Goal: Task Accomplishment & Management: Use online tool/utility

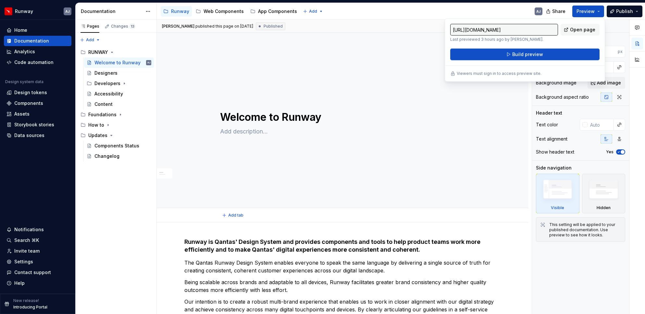
type textarea "*"
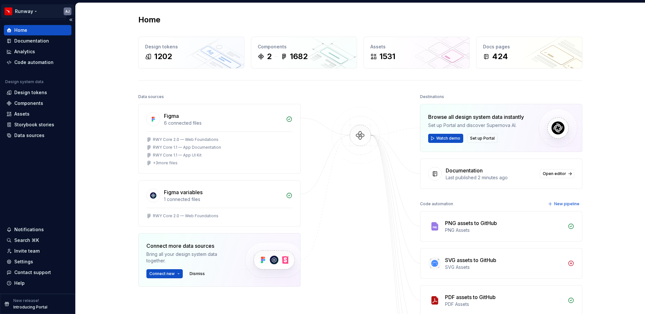
click at [45, 13] on html "Runway AJ Home Documentation Analytics Code automation Design system data Desig…" at bounding box center [322, 157] width 645 height 314
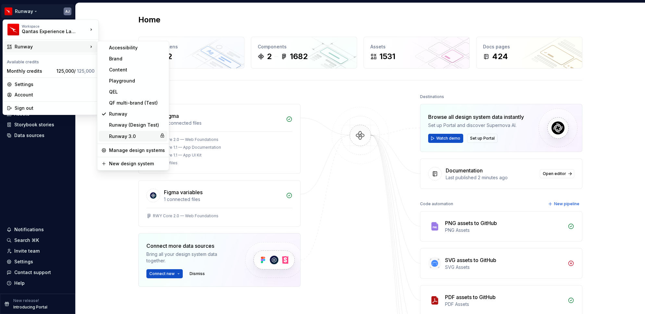
click at [126, 138] on div "Runway 3.0" at bounding box center [133, 136] width 48 height 6
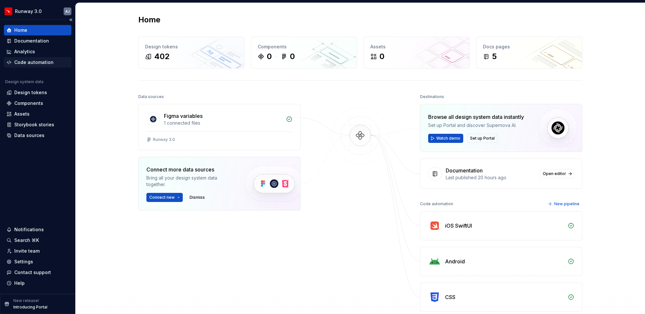
click at [33, 62] on div "Code automation" at bounding box center [33, 62] width 39 height 6
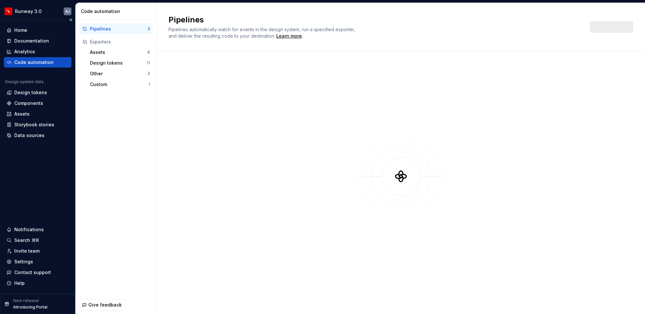
click at [33, 62] on div "Code automation" at bounding box center [33, 62] width 39 height 6
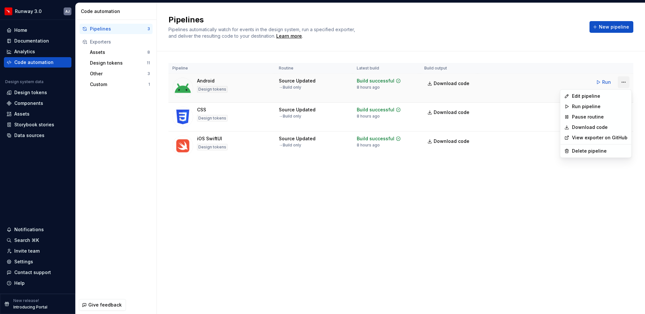
click at [621, 85] on html "Runway 3.0 AJ Home Documentation Analytics Code automation Design system data D…" at bounding box center [322, 157] width 645 height 314
click at [539, 174] on html "Runway 3.0 AJ Home Documentation Analytics Code automation Design system data D…" at bounding box center [322, 157] width 645 height 314
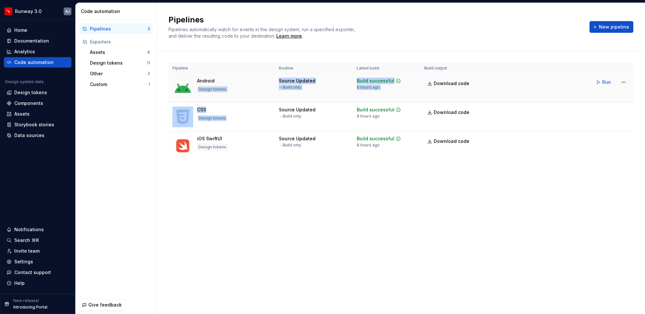
drag, startPoint x: 242, startPoint y: 116, endPoint x: 240, endPoint y: 80, distance: 35.7
click at [240, 80] on tbody "Android Design tokens Source Updated → Build only Build successful 8 hours ago …" at bounding box center [400, 117] width 465 height 87
click at [434, 193] on div "Pipelines Pipelines automatically watch for events in the design system, run a …" at bounding box center [401, 158] width 488 height 311
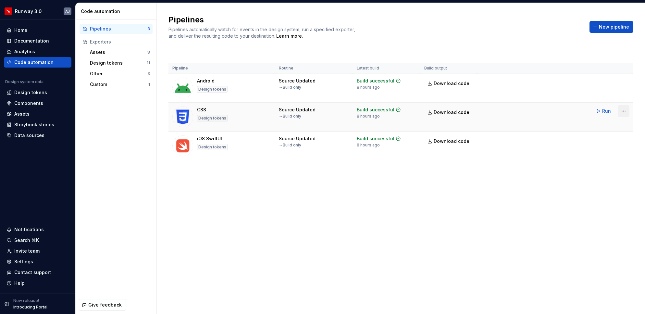
click at [623, 114] on html "Runway 3.0 AJ Home Documentation Analytics Code automation Design system data D…" at bounding box center [322, 157] width 645 height 314
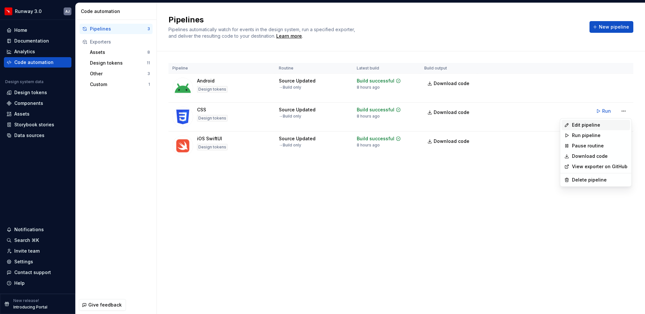
click at [586, 126] on div "Edit pipeline" at bounding box center [599, 125] width 55 height 6
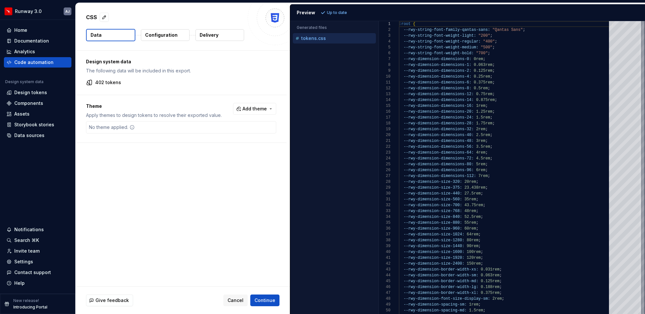
click at [314, 41] on p "tokens.css" at bounding box center [313, 38] width 25 height 5
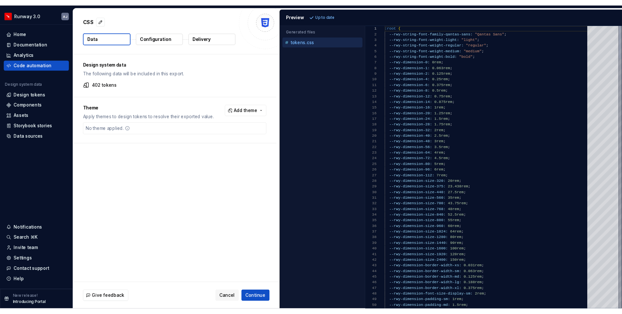
scroll to position [12, 54]
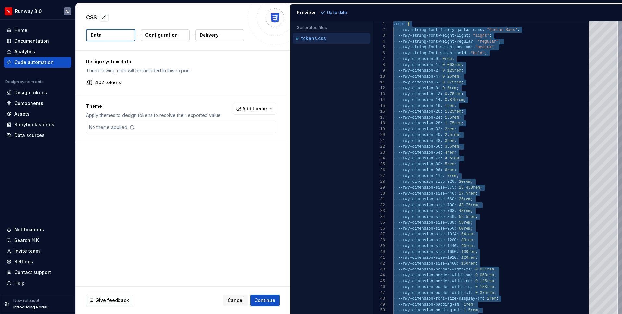
type textarea "**********"
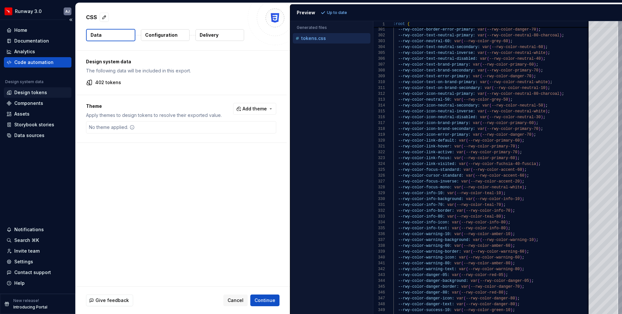
click at [38, 94] on div "Design tokens" at bounding box center [30, 92] width 33 height 6
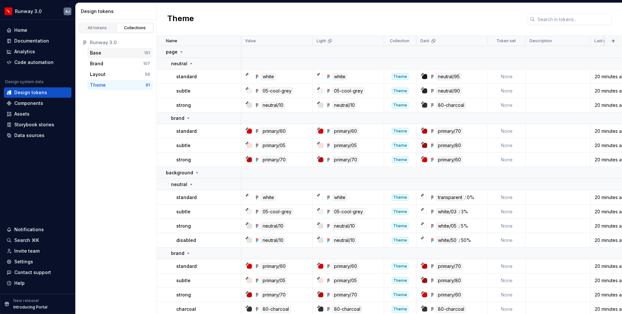
click at [109, 53] on div "Base" at bounding box center [117, 53] width 54 height 6
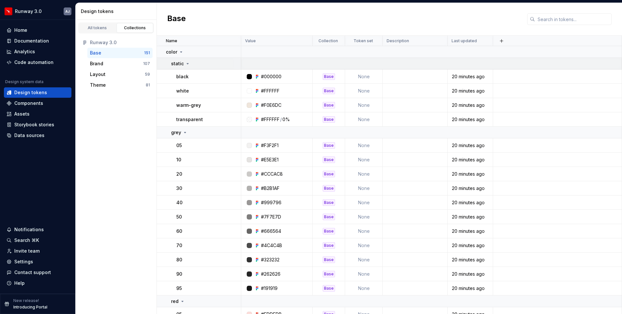
click at [185, 68] on td "static" at bounding box center [199, 64] width 84 height 12
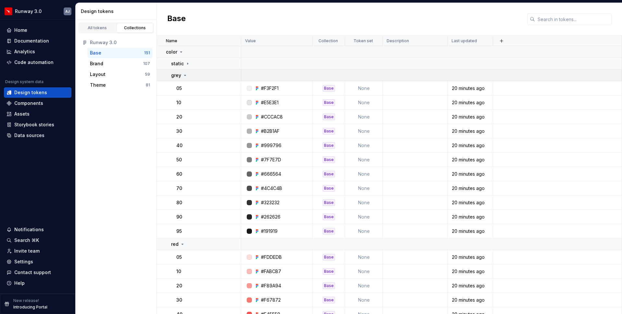
click at [186, 75] on icon at bounding box center [184, 75] width 5 height 5
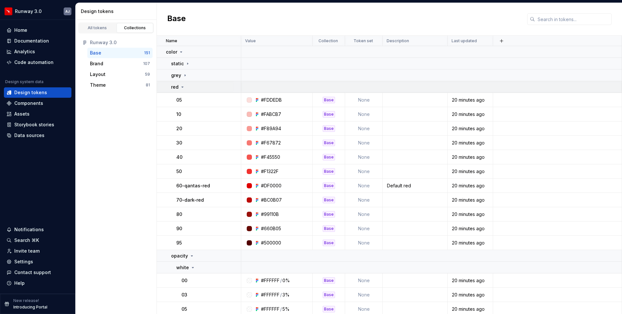
click at [183, 87] on icon at bounding box center [182, 86] width 5 height 5
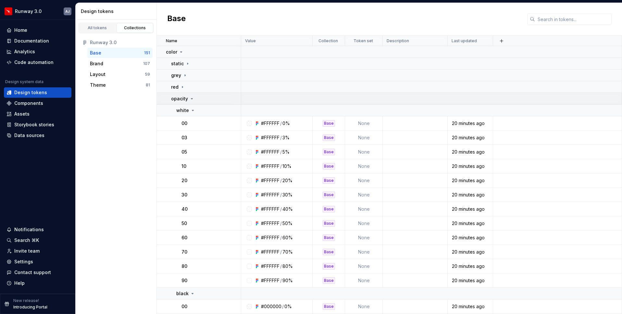
click at [188, 97] on div "opacity" at bounding box center [182, 98] width 23 height 6
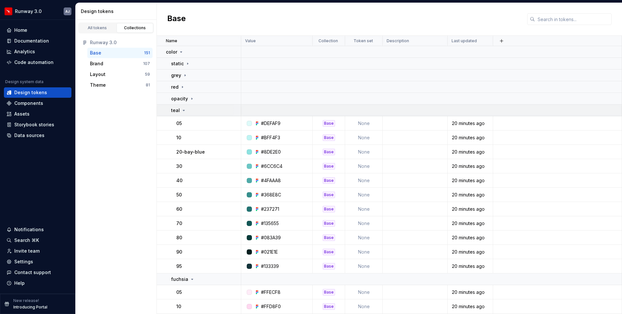
click at [185, 110] on div "teal" at bounding box center [205, 110] width 69 height 6
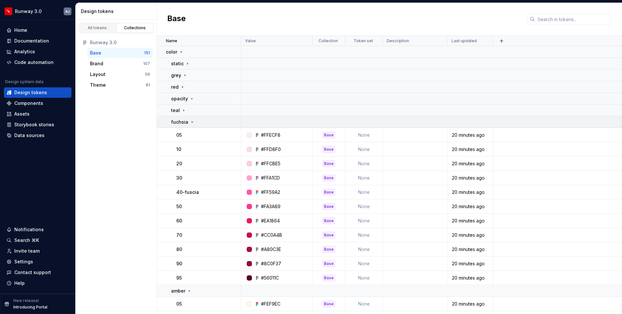
click at [191, 121] on icon at bounding box center [192, 121] width 5 height 5
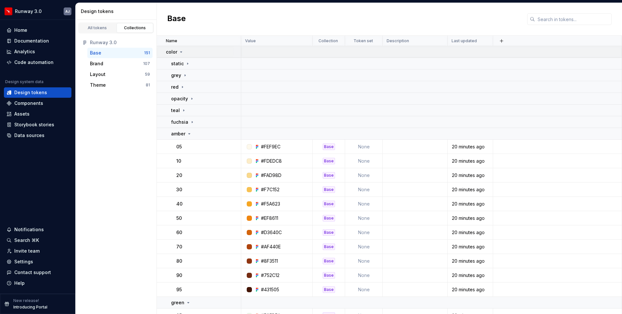
click at [179, 53] on icon at bounding box center [181, 51] width 5 height 5
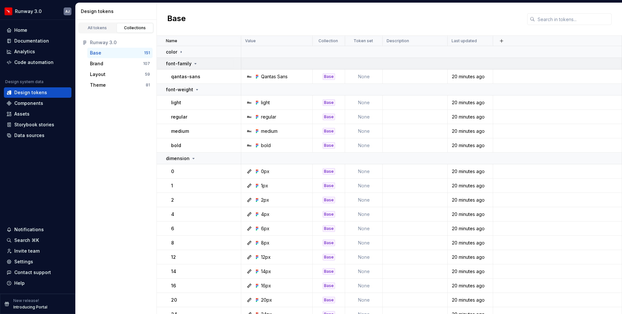
click at [193, 64] on icon at bounding box center [195, 63] width 5 height 5
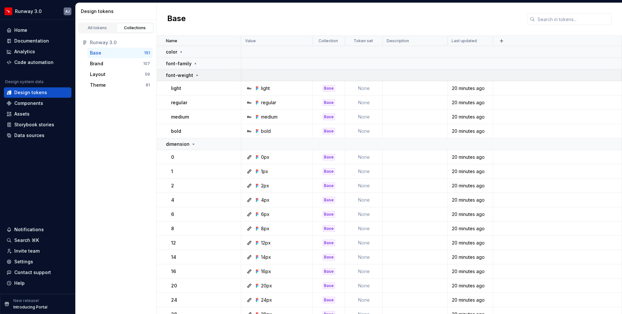
click at [196, 77] on icon at bounding box center [196, 75] width 5 height 5
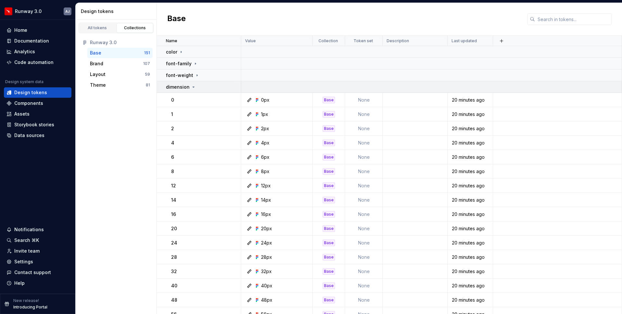
click at [191, 87] on icon at bounding box center [193, 86] width 5 height 5
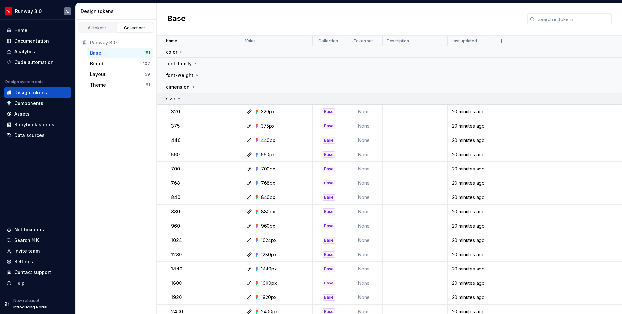
click at [179, 98] on icon at bounding box center [180, 98] width 2 height 1
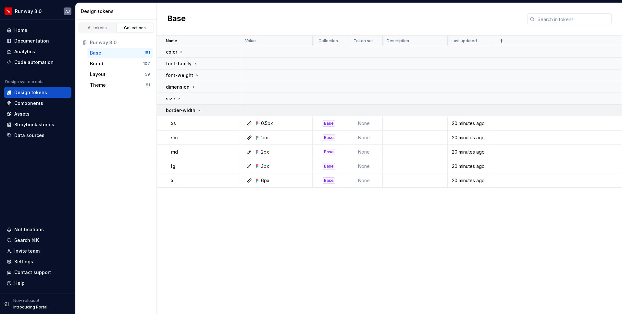
click at [200, 111] on icon at bounding box center [199, 110] width 5 height 5
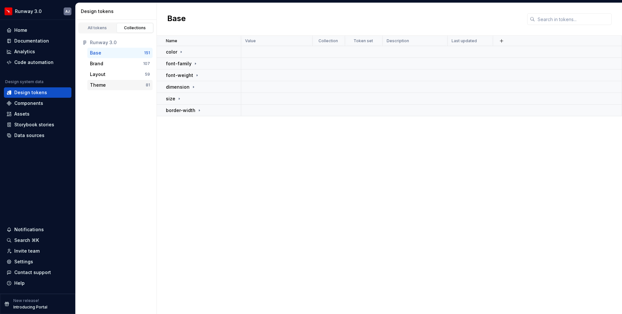
click at [113, 83] on div "Theme" at bounding box center [118, 85] width 56 height 6
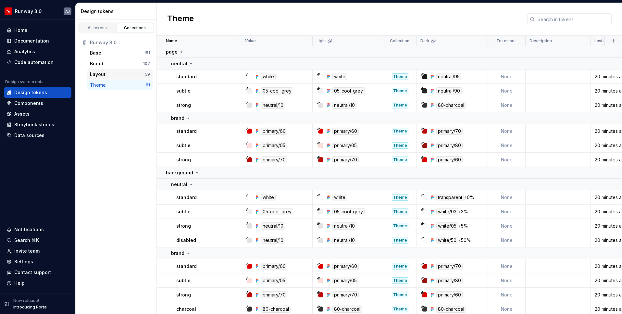
click at [113, 72] on div "Layout" at bounding box center [117, 74] width 55 height 6
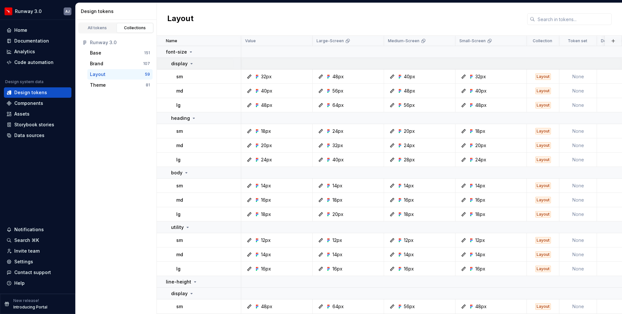
click at [191, 63] on icon at bounding box center [192, 63] width 2 height 1
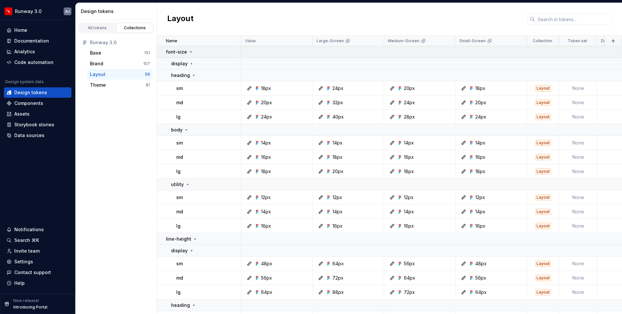
click at [188, 52] on icon at bounding box center [190, 51] width 5 height 5
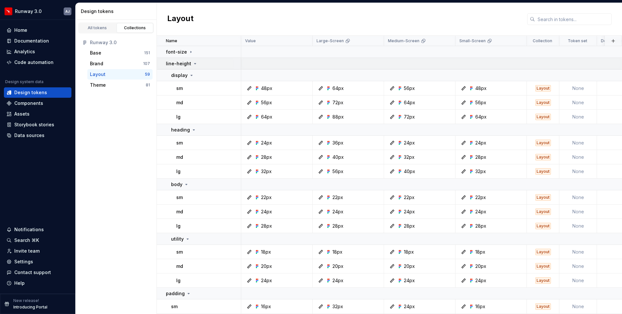
click at [192, 63] on icon at bounding box center [194, 63] width 5 height 5
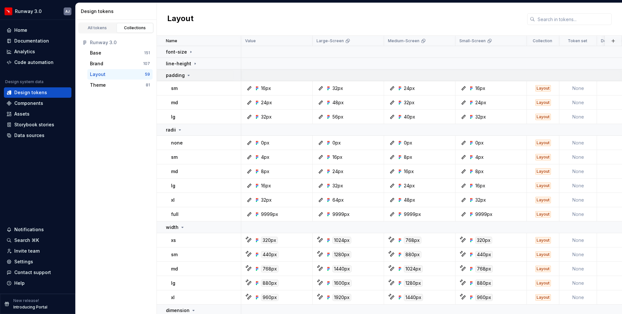
click at [186, 76] on icon at bounding box center [188, 75] width 5 height 5
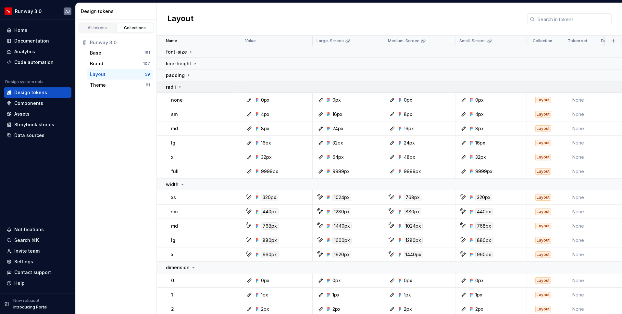
click at [181, 86] on icon at bounding box center [179, 86] width 5 height 5
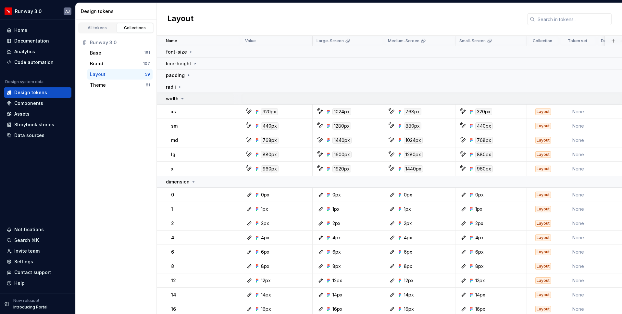
click at [182, 97] on icon at bounding box center [182, 98] width 5 height 5
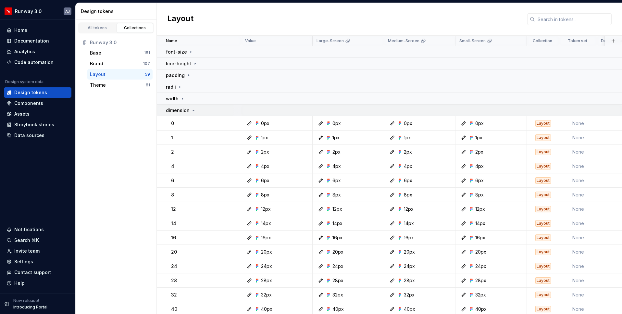
click at [231, 111] on div "dimension" at bounding box center [203, 110] width 75 height 6
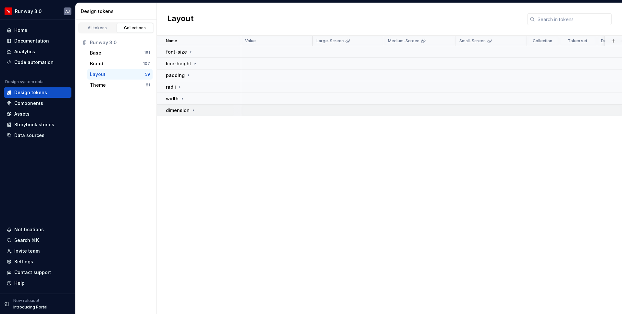
click at [192, 108] on icon at bounding box center [193, 110] width 5 height 5
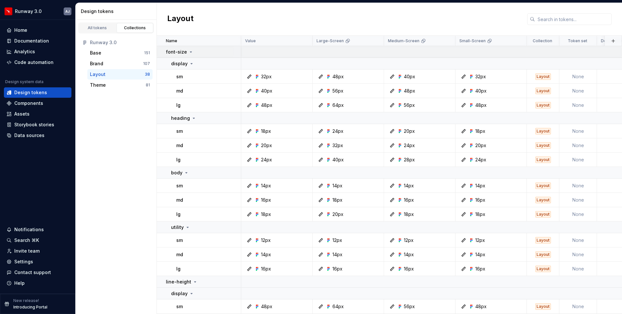
click at [189, 50] on icon at bounding box center [190, 51] width 5 height 5
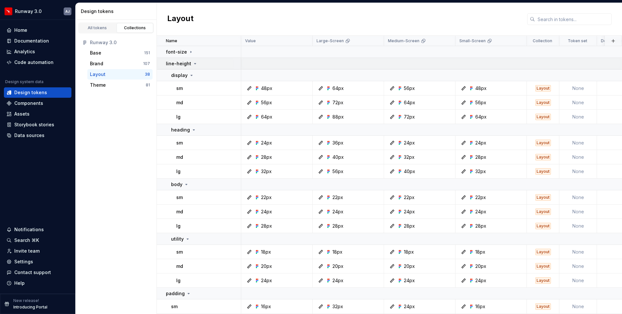
click at [192, 63] on icon at bounding box center [194, 63] width 5 height 5
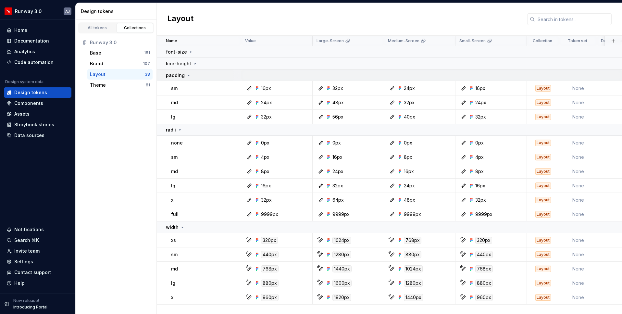
click at [186, 74] on icon at bounding box center [188, 75] width 5 height 5
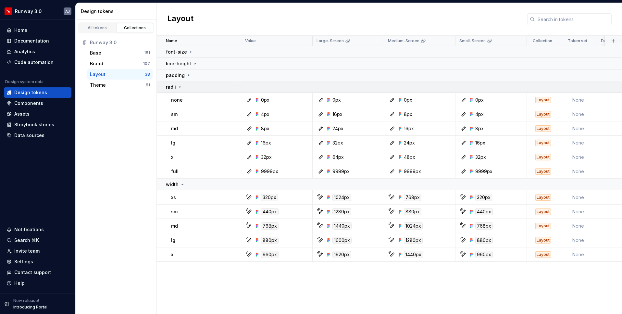
click at [179, 87] on icon at bounding box center [180, 87] width 2 height 1
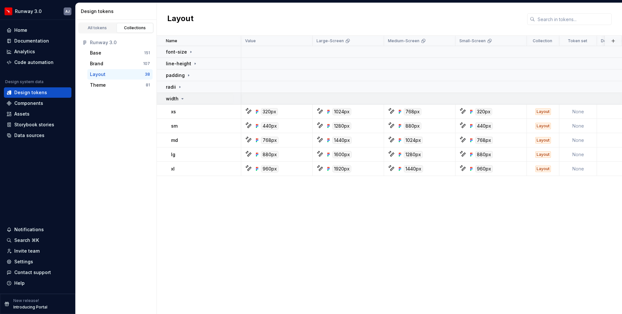
click at [180, 98] on icon at bounding box center [182, 98] width 5 height 5
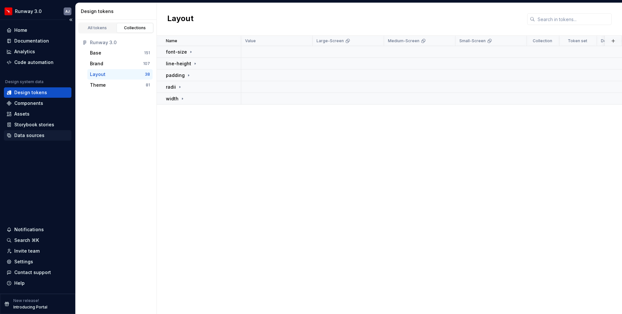
click at [35, 137] on div "Data sources" at bounding box center [29, 135] width 30 height 6
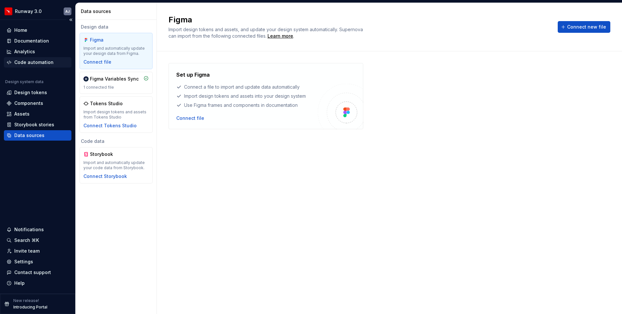
click at [35, 62] on div "Code automation" at bounding box center [33, 62] width 39 height 6
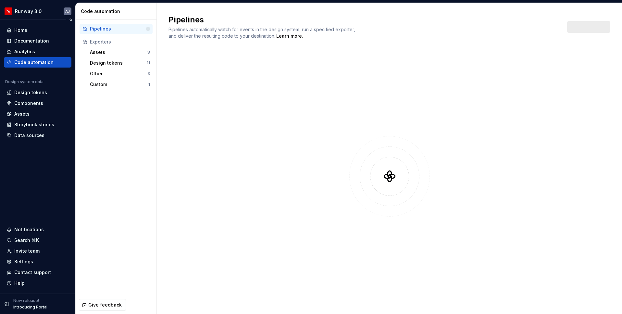
click at [35, 62] on div "Code automation" at bounding box center [33, 62] width 39 height 6
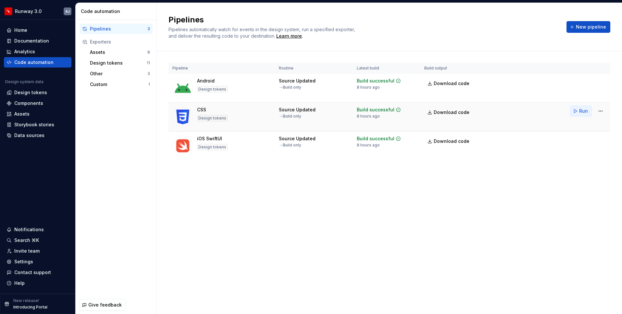
click at [587, 110] on span "Run" at bounding box center [583, 111] width 9 height 6
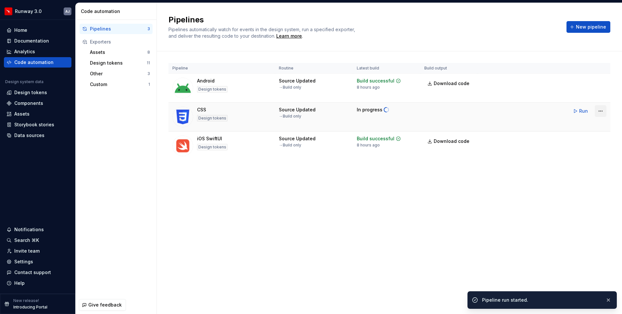
click at [600, 112] on html "Runway 3.0 AJ Home Documentation Analytics Code automation Design system data D…" at bounding box center [311, 157] width 622 height 314
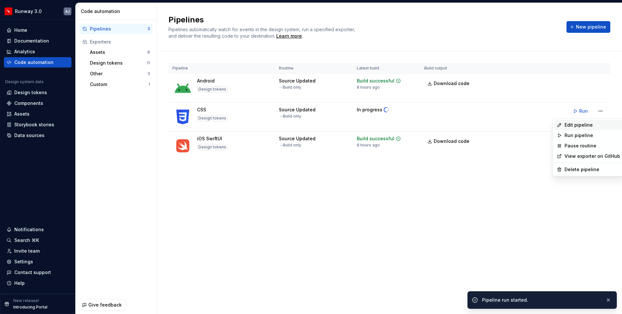
click at [582, 124] on div "Edit pipeline" at bounding box center [591, 125] width 55 height 6
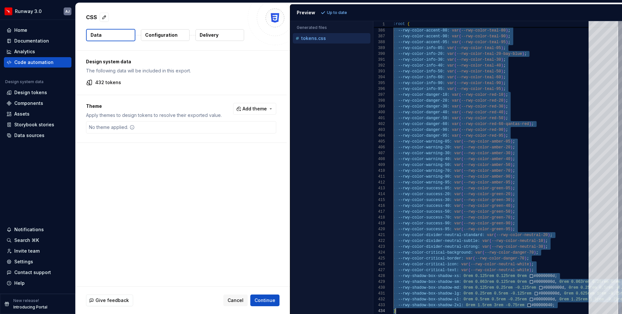
scroll to position [0, 2]
type textarea "**********"
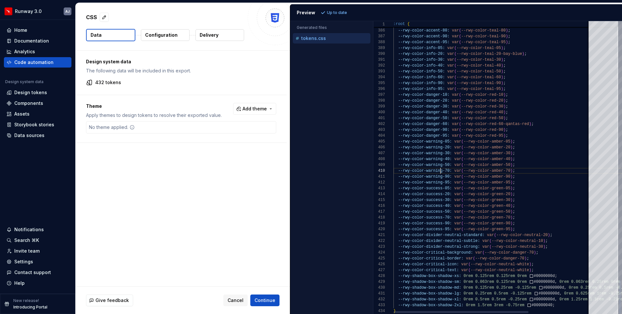
scroll to position [53, 47]
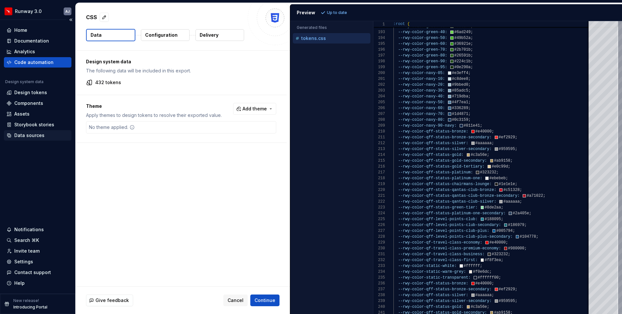
click at [34, 131] on div "Data sources" at bounding box center [38, 135] width 68 height 10
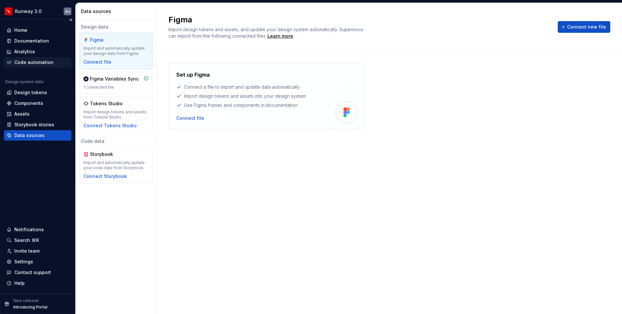
click at [35, 67] on div "Code automation" at bounding box center [38, 62] width 68 height 10
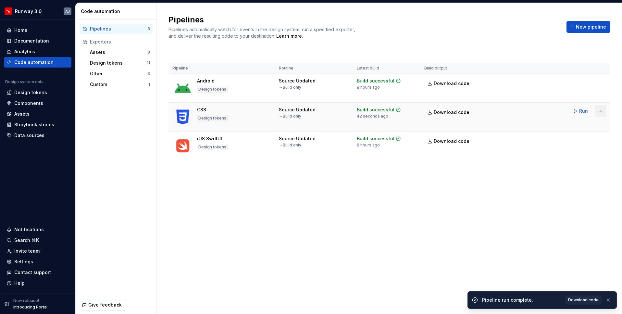
click at [603, 111] on html "Runway 3.0 AJ Home Documentation Analytics Code automation Design system data D…" at bounding box center [311, 157] width 622 height 314
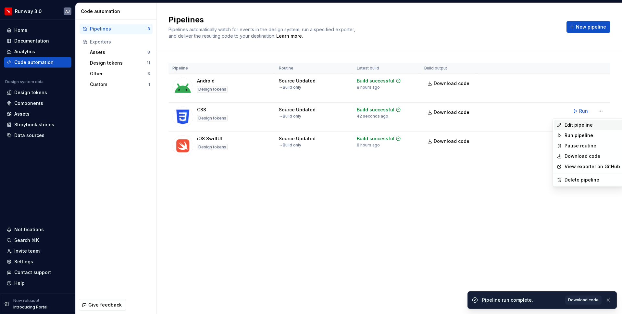
click at [574, 126] on div "Edit pipeline" at bounding box center [591, 125] width 55 height 6
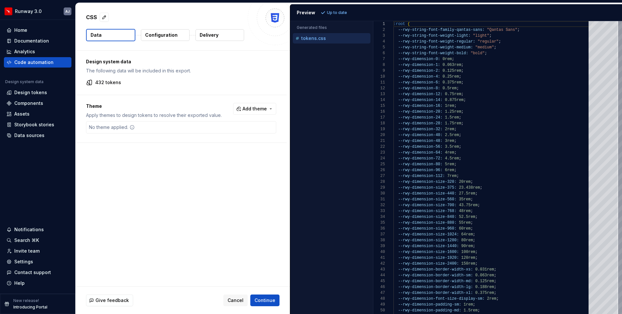
click at [322, 36] on p "tokens.css" at bounding box center [313, 38] width 25 height 5
click at [40, 94] on div "Design tokens" at bounding box center [30, 92] width 33 height 6
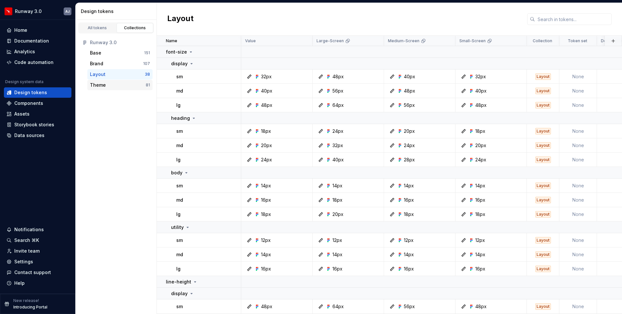
click at [127, 87] on div "Theme" at bounding box center [118, 85] width 56 height 6
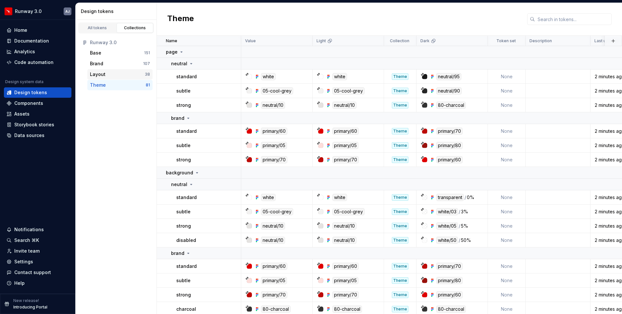
click at [125, 71] on div "Layout" at bounding box center [117, 74] width 55 height 6
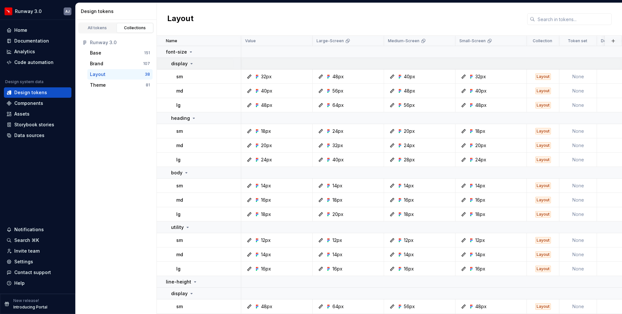
click at [191, 63] on icon at bounding box center [192, 63] width 2 height 1
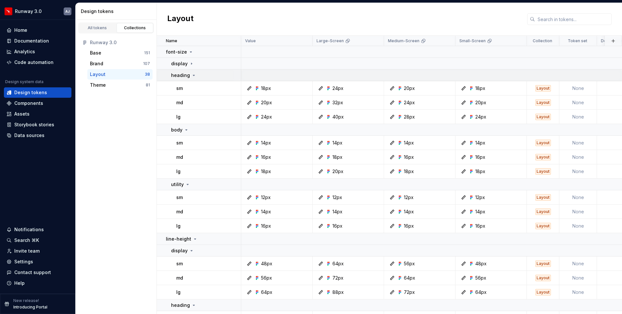
click at [191, 74] on icon at bounding box center [193, 75] width 5 height 5
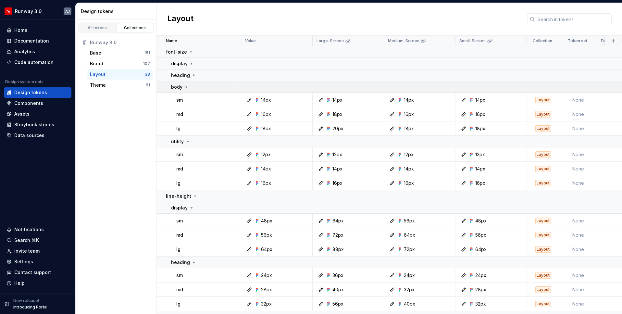
click at [186, 85] on icon at bounding box center [186, 86] width 5 height 5
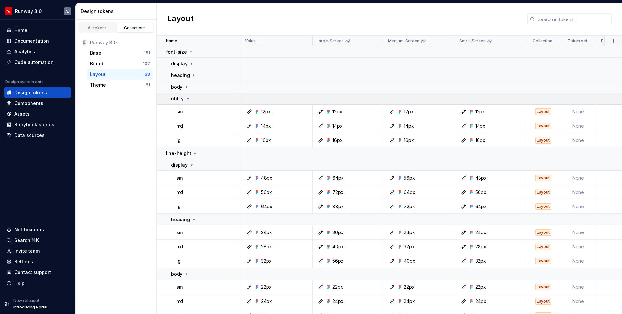
click at [187, 97] on icon at bounding box center [187, 98] width 5 height 5
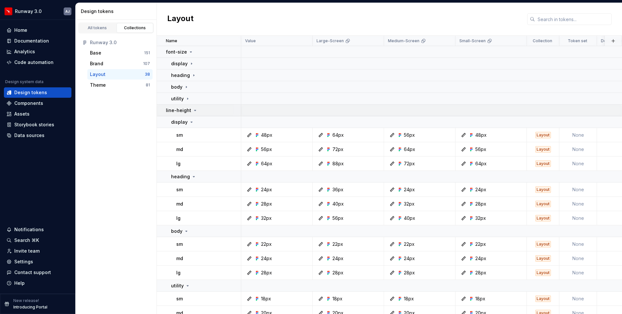
click at [192, 112] on icon at bounding box center [194, 110] width 5 height 5
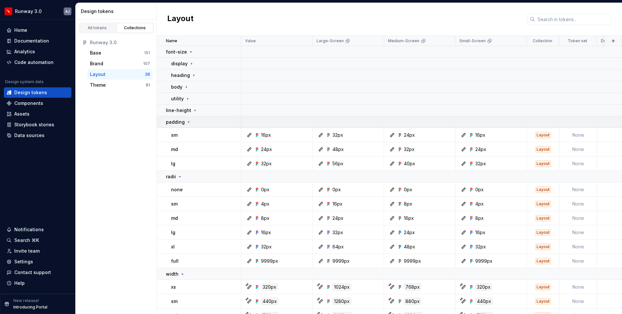
click at [188, 122] on icon at bounding box center [189, 122] width 2 height 1
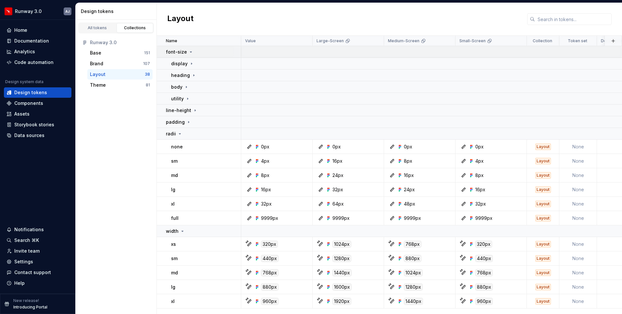
click at [188, 53] on icon at bounding box center [190, 51] width 5 height 5
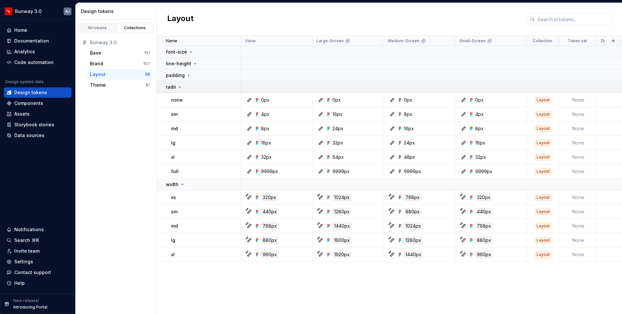
click at [181, 86] on icon at bounding box center [179, 86] width 5 height 5
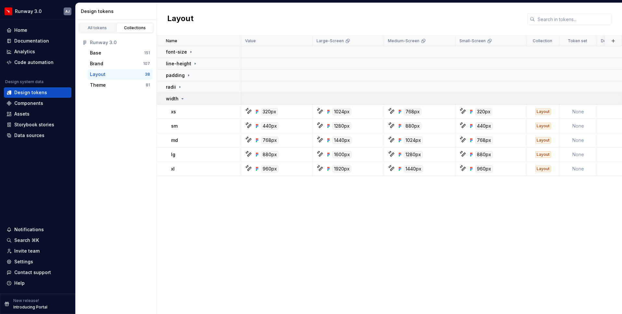
click at [180, 98] on icon at bounding box center [182, 98] width 5 height 5
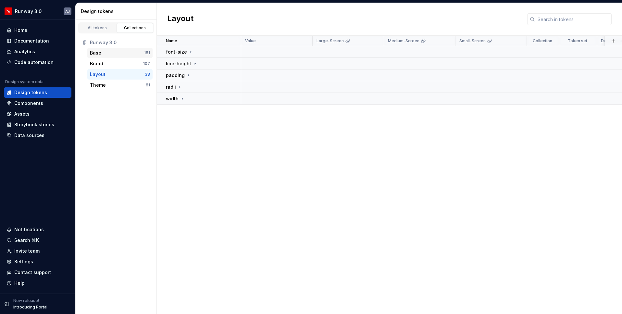
click at [127, 55] on div "Base" at bounding box center [117, 53] width 54 height 6
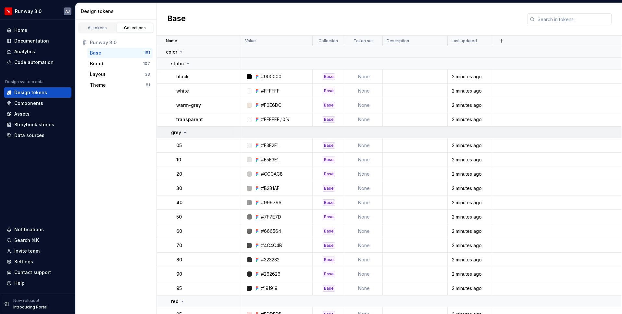
click at [185, 130] on icon at bounding box center [184, 132] width 5 height 5
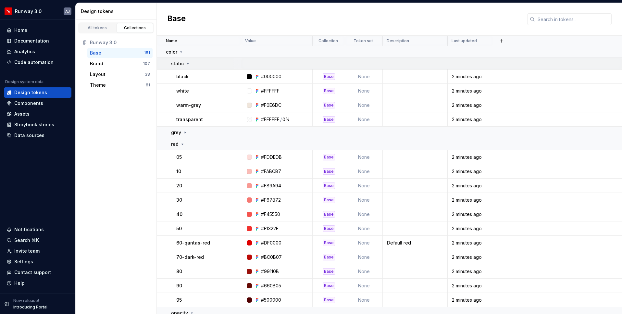
click at [185, 65] on icon at bounding box center [187, 63] width 5 height 5
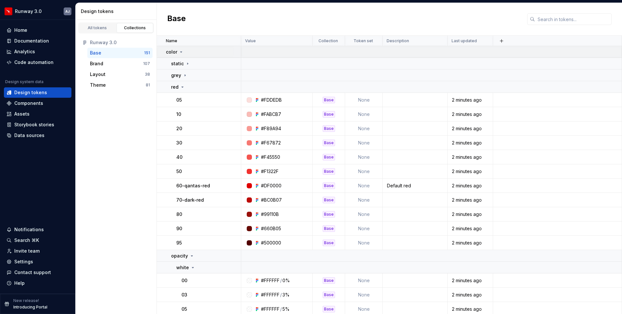
click at [180, 49] on icon at bounding box center [181, 51] width 5 height 5
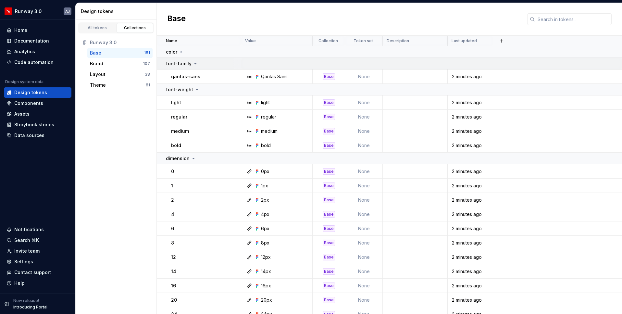
click at [193, 63] on icon at bounding box center [195, 63] width 5 height 5
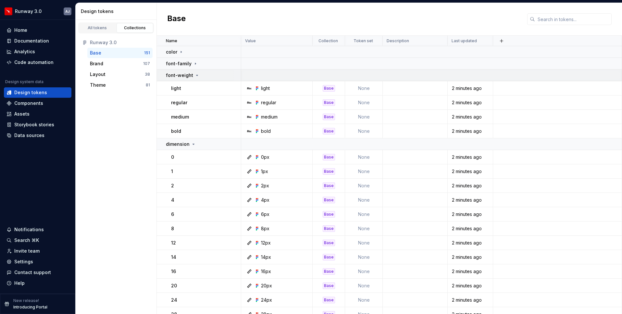
click at [196, 75] on icon at bounding box center [197, 75] width 2 height 1
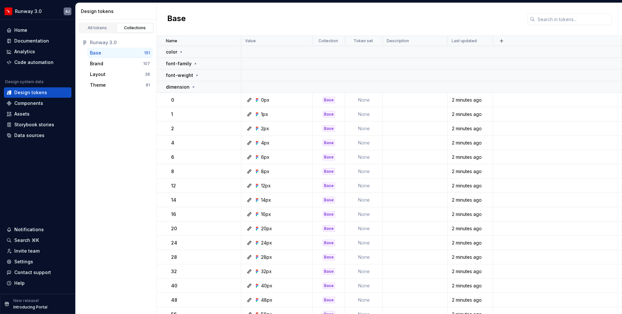
click at [136, 52] on div "Base" at bounding box center [117, 53] width 54 height 6
click at [193, 87] on icon at bounding box center [194, 87] width 2 height 1
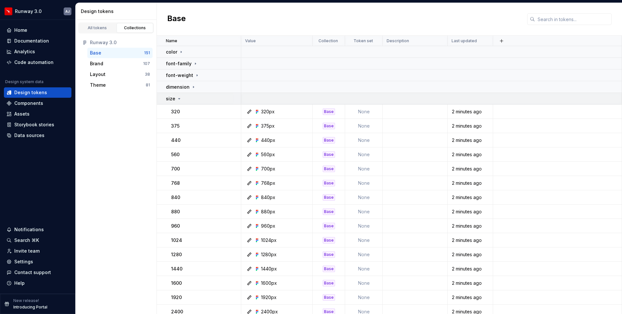
click at [180, 98] on icon at bounding box center [179, 98] width 5 height 5
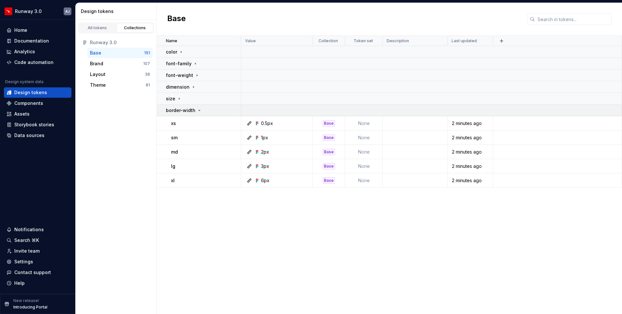
click at [197, 111] on icon at bounding box center [199, 110] width 5 height 5
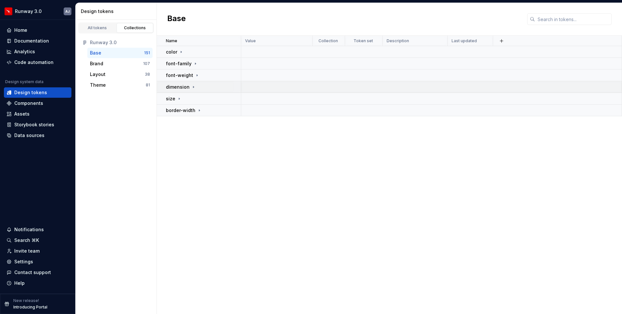
click at [189, 86] on div "dimension" at bounding box center [181, 87] width 30 height 6
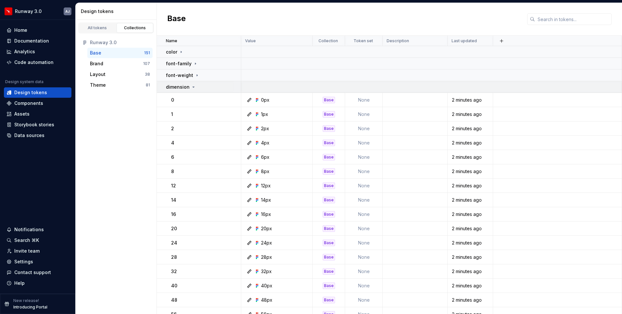
click at [193, 87] on icon at bounding box center [194, 87] width 2 height 1
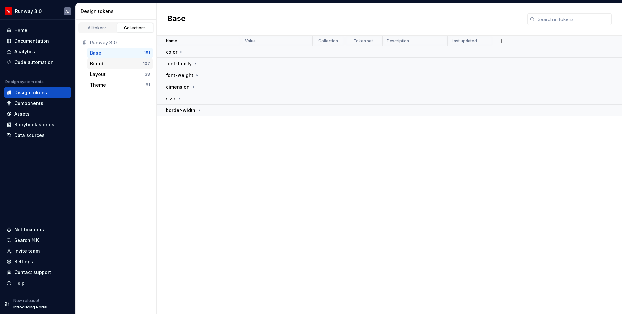
click at [134, 62] on div "Brand" at bounding box center [116, 63] width 53 height 6
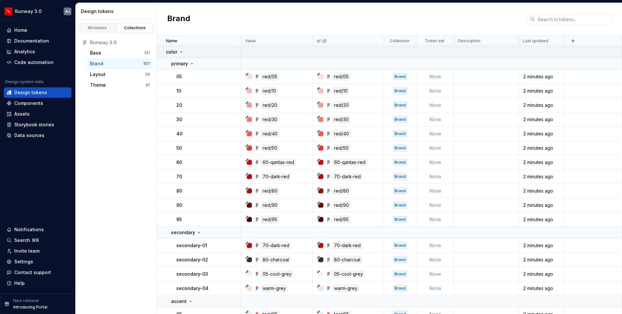
click at [182, 51] on icon at bounding box center [181, 51] width 5 height 5
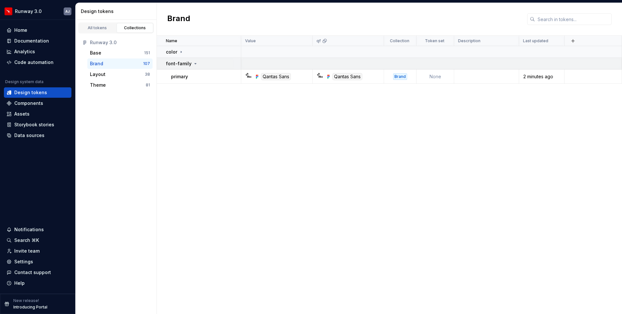
click at [190, 62] on div "font-family" at bounding box center [182, 63] width 32 height 6
click at [130, 82] on div "Theme" at bounding box center [118, 85] width 56 height 6
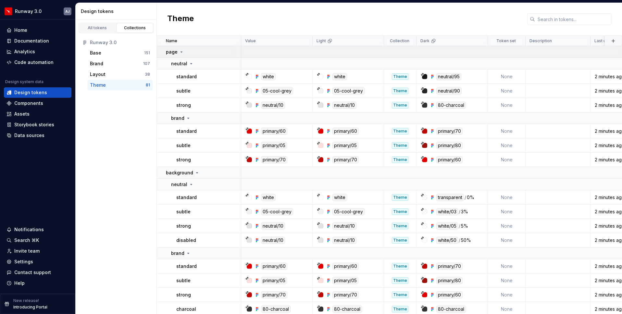
click at [180, 50] on icon at bounding box center [181, 51] width 5 height 5
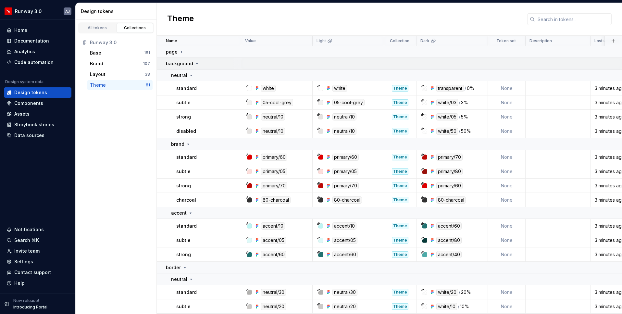
click at [194, 62] on icon at bounding box center [196, 63] width 5 height 5
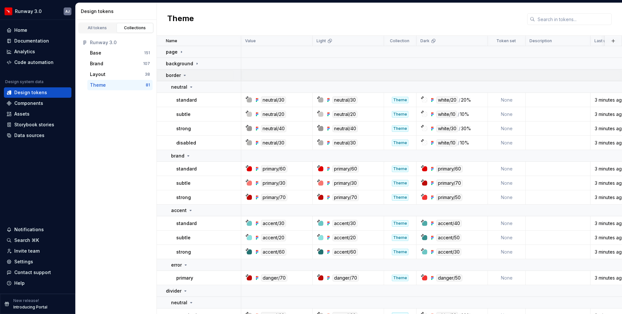
click at [186, 76] on icon at bounding box center [184, 75] width 5 height 5
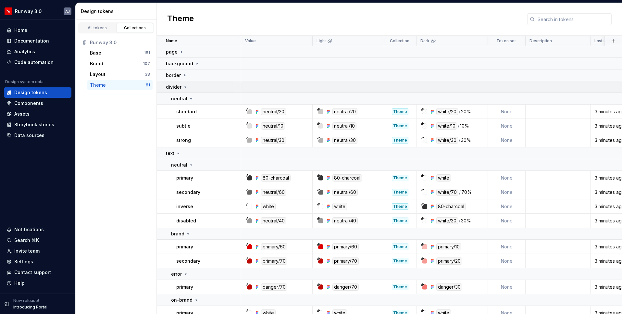
click at [185, 87] on icon at bounding box center [185, 86] width 5 height 5
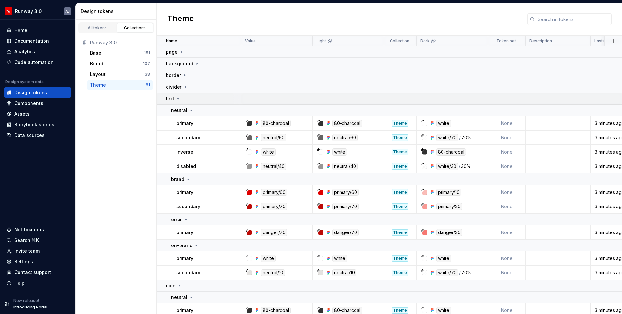
click at [181, 97] on div "text" at bounding box center [203, 98] width 75 height 6
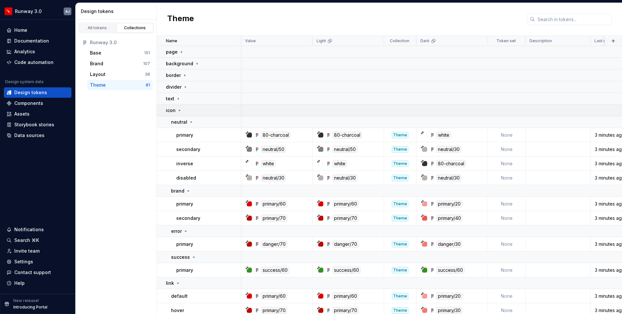
click at [179, 108] on icon at bounding box center [179, 110] width 5 height 5
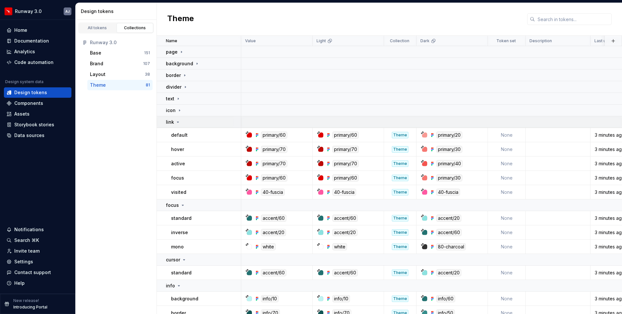
click at [178, 122] on icon at bounding box center [178, 122] width 2 height 1
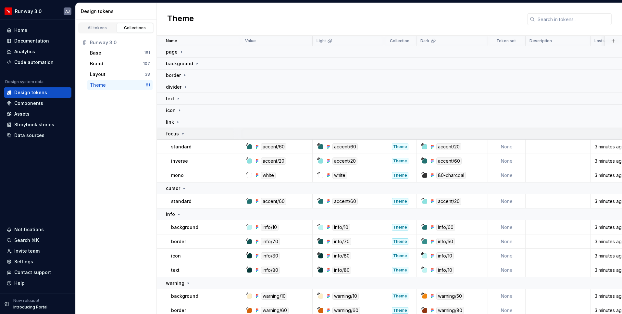
click at [183, 134] on icon at bounding box center [182, 133] width 5 height 5
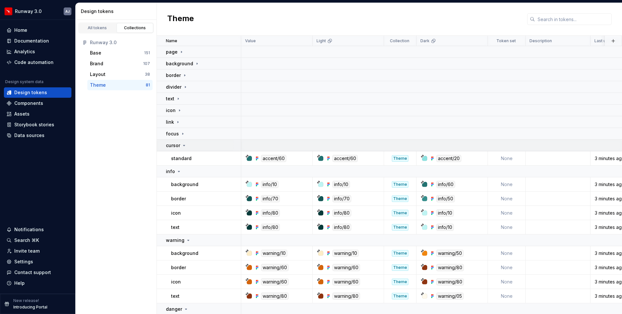
click at [182, 141] on td "cursor" at bounding box center [199, 146] width 84 height 12
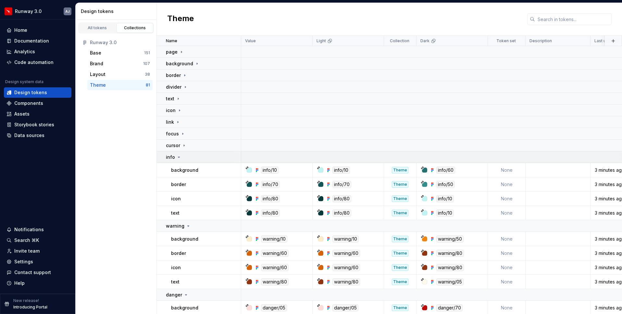
click at [179, 154] on icon at bounding box center [178, 156] width 5 height 5
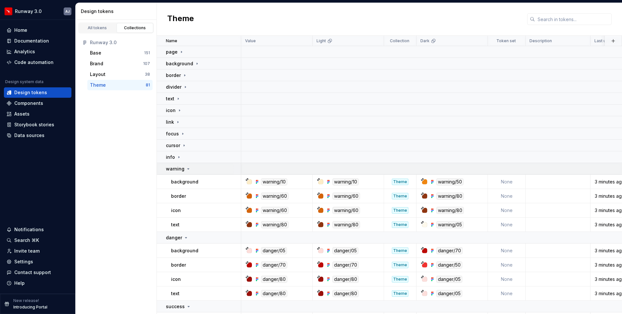
click at [187, 166] on div "warning" at bounding box center [178, 169] width 25 height 6
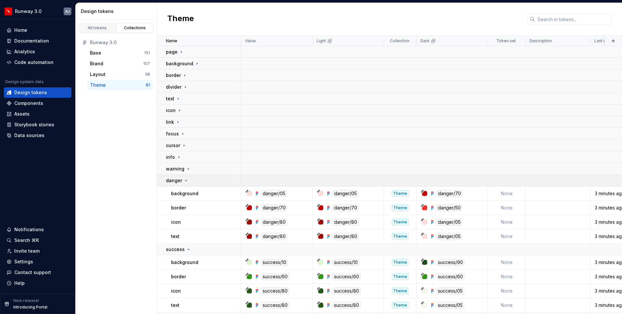
click at [185, 179] on icon at bounding box center [185, 180] width 5 height 5
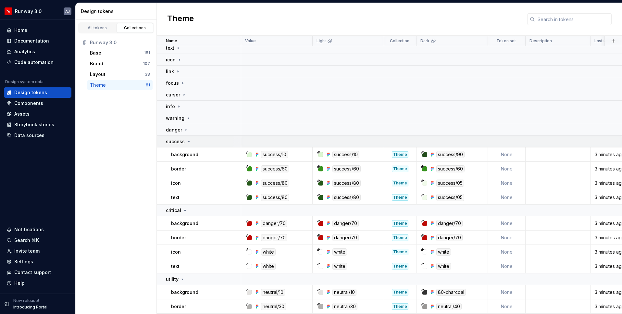
click at [186, 142] on icon at bounding box center [188, 141] width 5 height 5
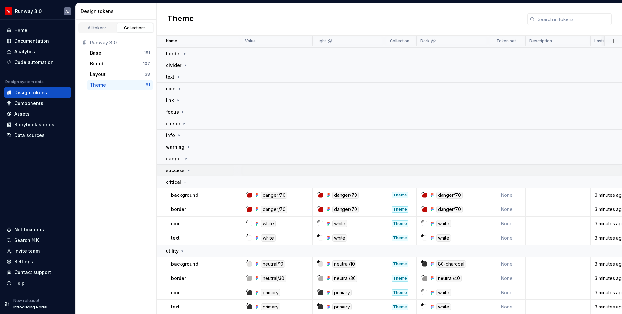
scroll to position [22, 0]
click at [186, 182] on icon at bounding box center [184, 181] width 5 height 5
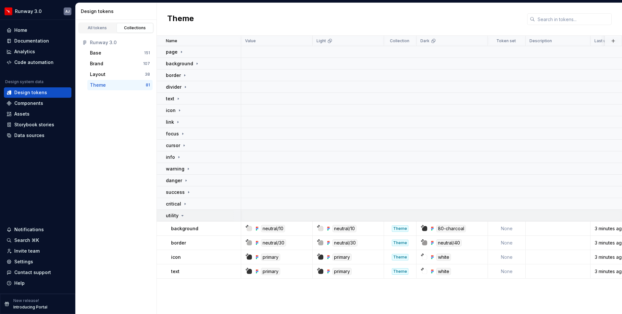
click at [181, 214] on icon at bounding box center [182, 215] width 5 height 5
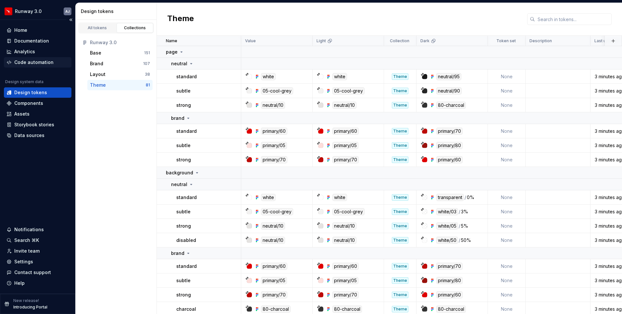
click at [31, 64] on div "Code automation" at bounding box center [33, 62] width 39 height 6
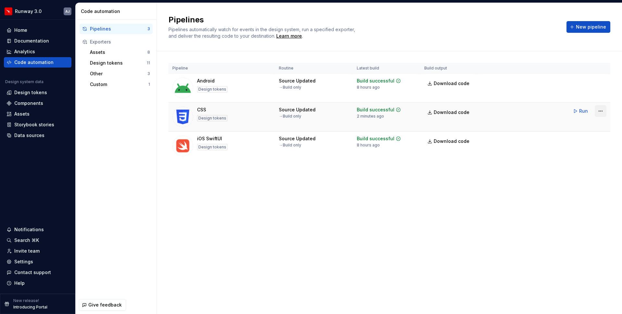
click at [601, 109] on html "Runway 3.0 AJ Home Documentation Analytics Code automation Design system data D…" at bounding box center [311, 157] width 622 height 314
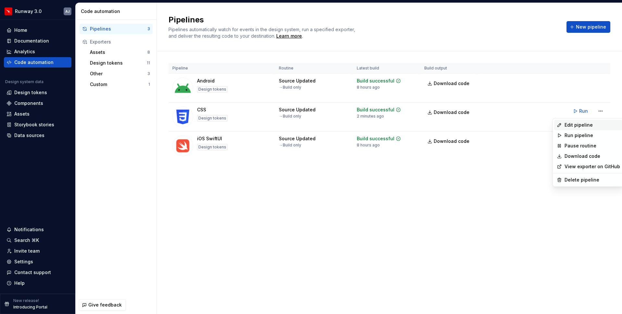
click at [581, 126] on div "Edit pipeline" at bounding box center [591, 125] width 55 height 6
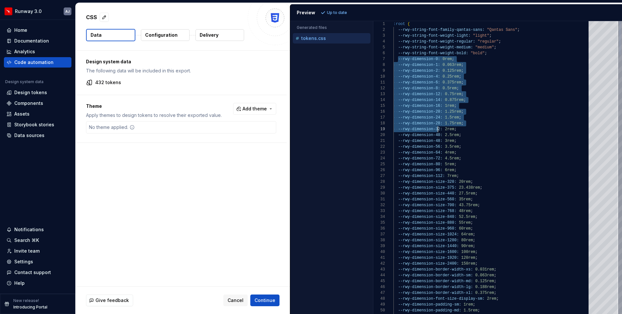
type textarea "**********"
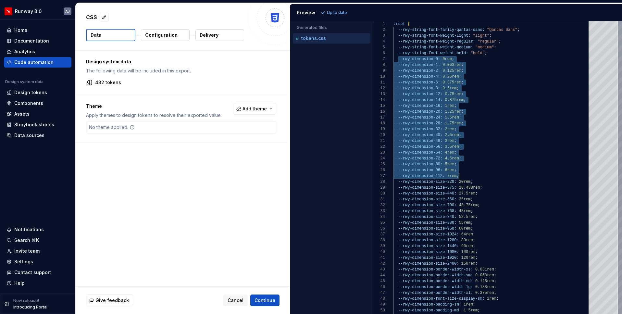
scroll to position [35, 66]
drag, startPoint x: 398, startPoint y: 59, endPoint x: 479, endPoint y: 174, distance: 139.9
click at [329, 12] on p "Up to date" at bounding box center [337, 12] width 20 height 5
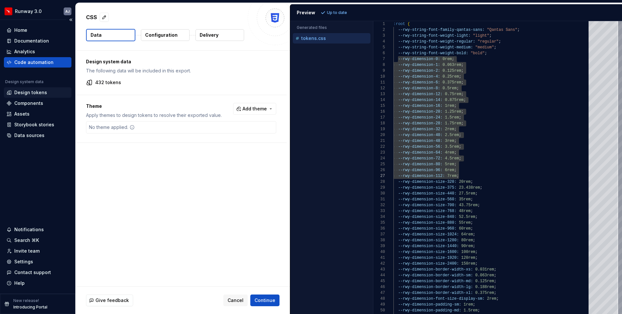
click at [36, 93] on div "Design tokens" at bounding box center [30, 92] width 33 height 6
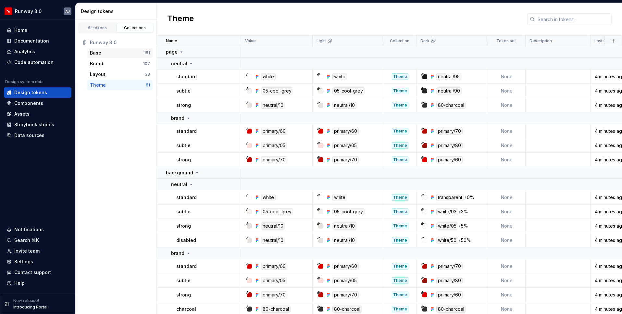
click at [144, 51] on div "Base" at bounding box center [117, 53] width 54 height 6
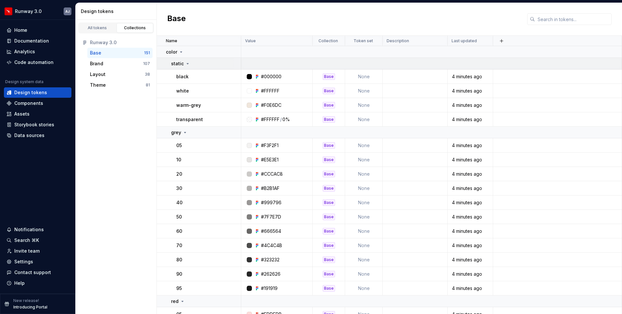
click at [186, 65] on icon at bounding box center [187, 63] width 5 height 5
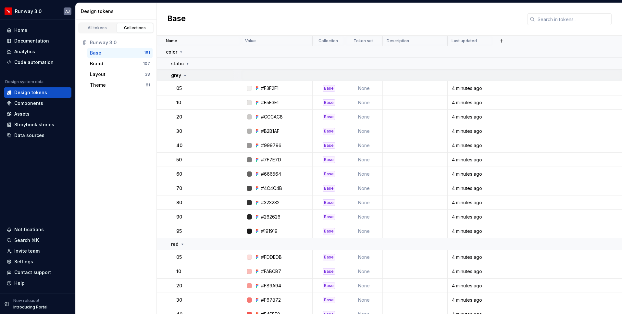
click at [186, 74] on icon at bounding box center [184, 75] width 5 height 5
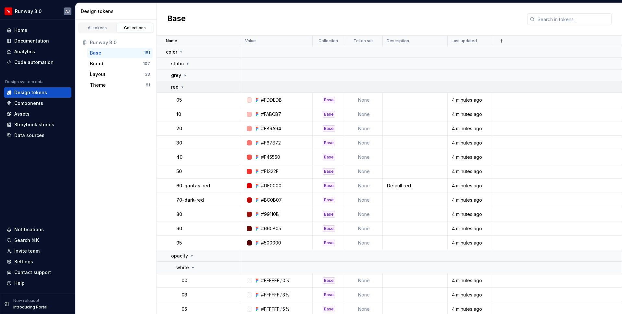
click at [186, 84] on div "red" at bounding box center [205, 87] width 69 height 6
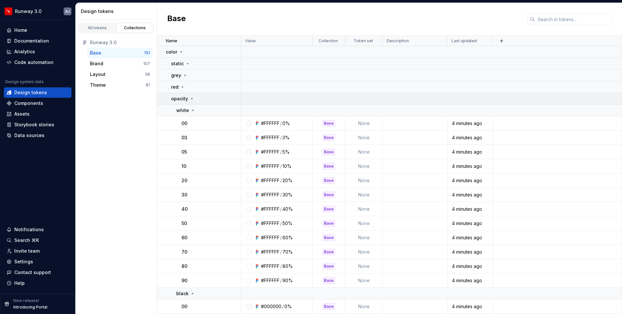
click at [190, 99] on icon at bounding box center [191, 98] width 5 height 5
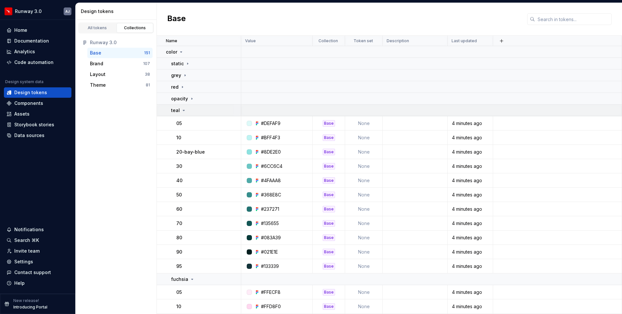
click at [186, 110] on div "teal" at bounding box center [205, 110] width 69 height 6
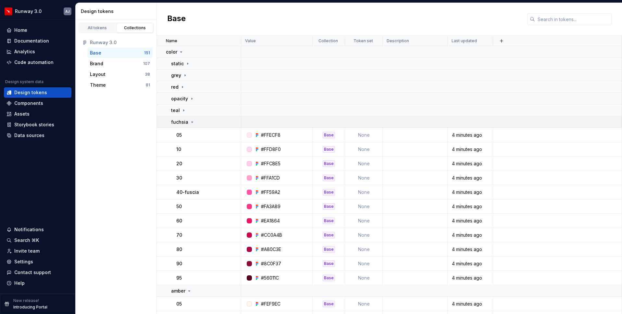
click at [190, 121] on icon at bounding box center [192, 121] width 5 height 5
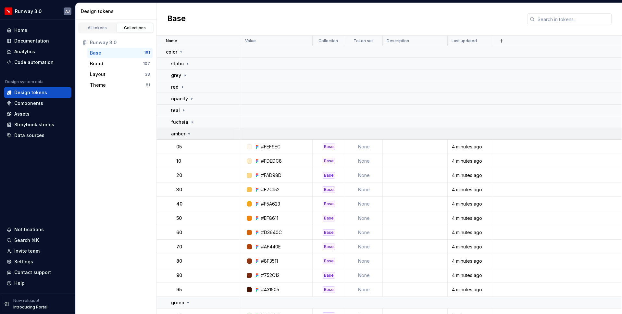
click at [187, 131] on icon at bounding box center [189, 133] width 5 height 5
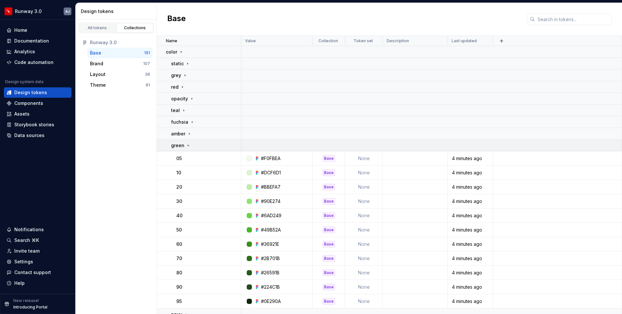
click at [187, 142] on td "green" at bounding box center [199, 146] width 84 height 12
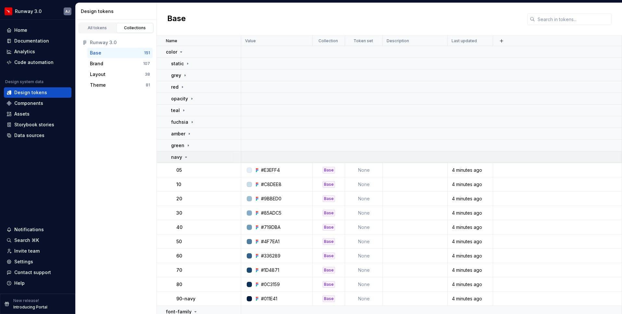
click at [187, 153] on td "navy" at bounding box center [199, 157] width 84 height 12
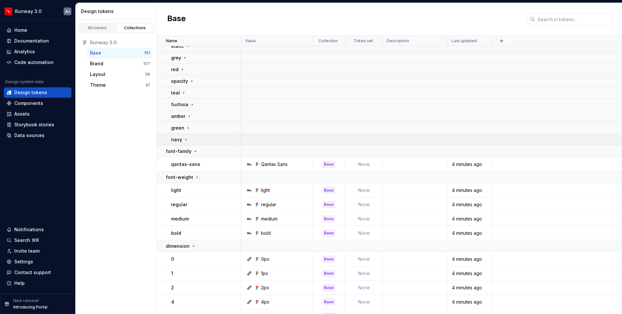
scroll to position [28, 0]
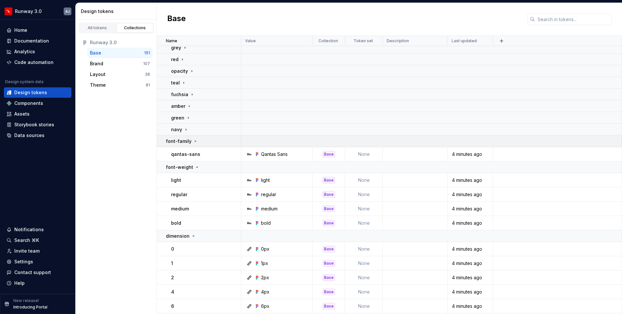
click at [193, 143] on icon at bounding box center [195, 141] width 5 height 5
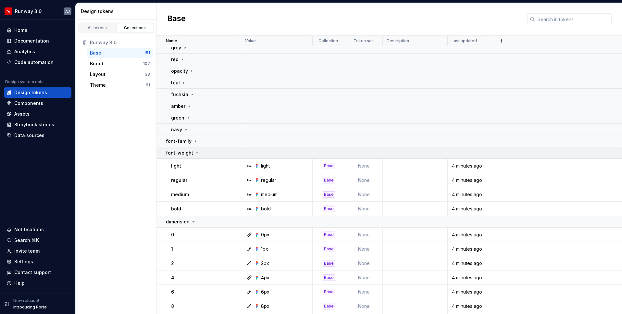
click at [196, 153] on icon at bounding box center [197, 153] width 2 height 1
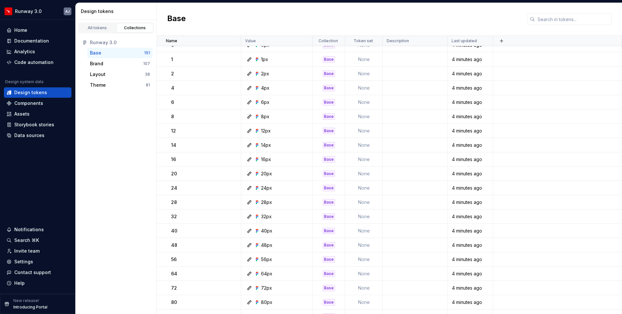
scroll to position [0, 0]
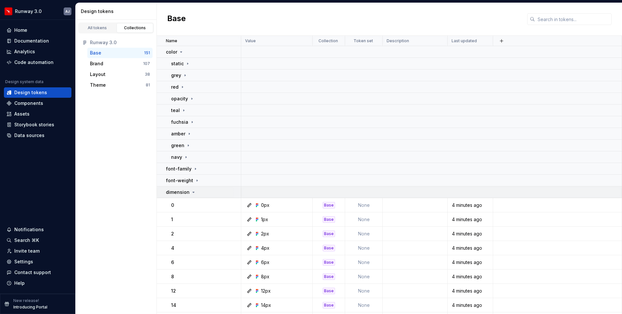
click at [191, 192] on icon at bounding box center [193, 192] width 5 height 5
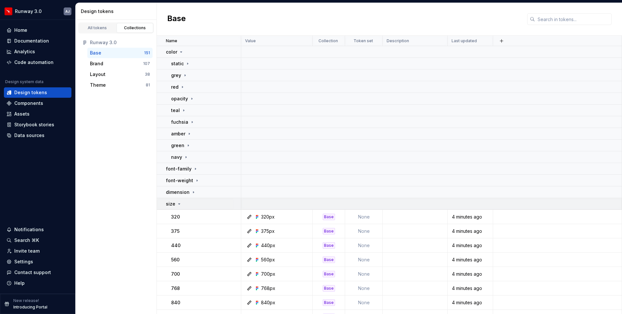
click at [181, 204] on icon at bounding box center [179, 203] width 5 height 5
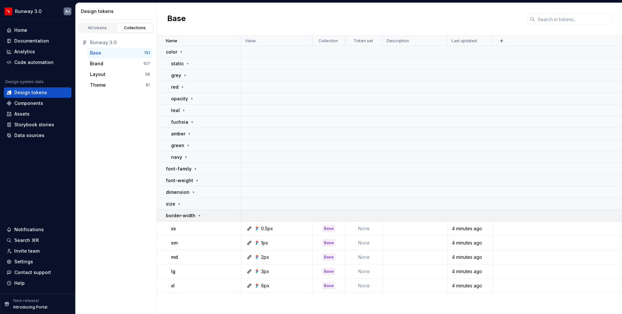
click at [199, 216] on icon at bounding box center [200, 215] width 2 height 1
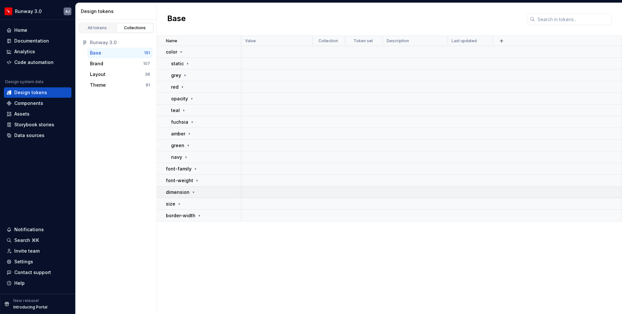
click at [192, 196] on td "dimension" at bounding box center [199, 192] width 84 height 12
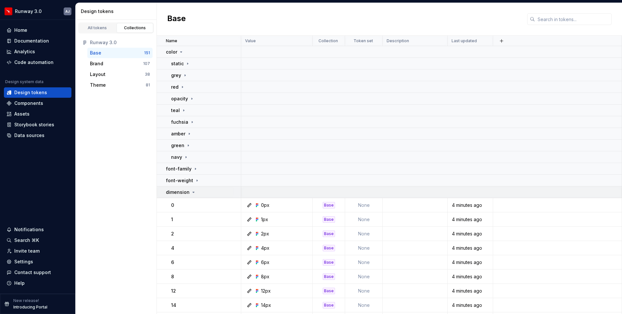
click at [193, 191] on icon at bounding box center [193, 192] width 5 height 5
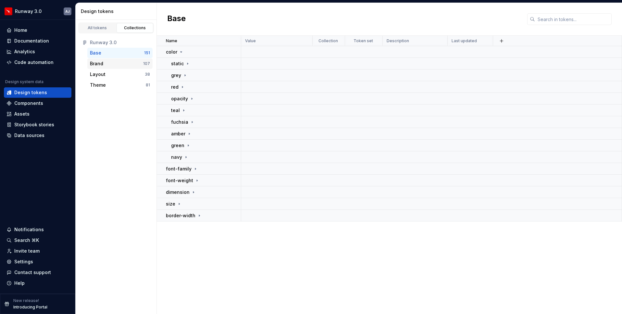
click at [109, 62] on div "Brand" at bounding box center [116, 63] width 53 height 6
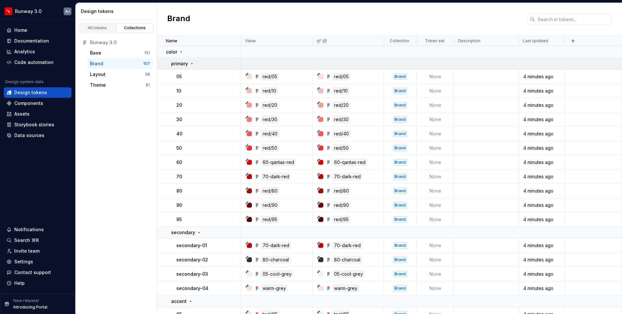
click at [190, 64] on icon at bounding box center [191, 63] width 5 height 5
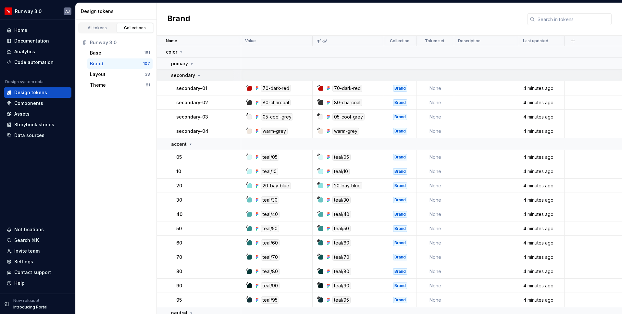
click at [196, 73] on icon at bounding box center [198, 75] width 5 height 5
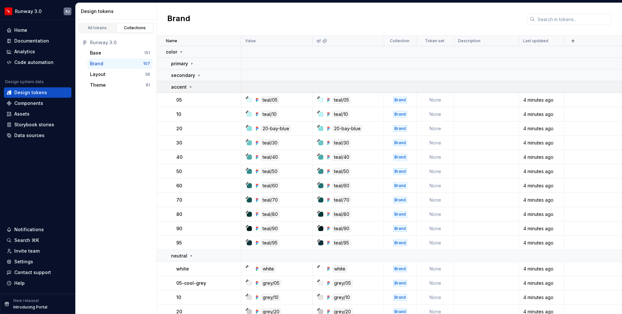
click at [192, 87] on div "accent" at bounding box center [205, 87] width 69 height 6
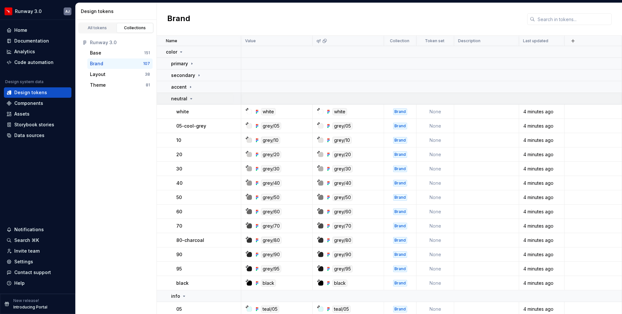
click at [192, 99] on icon at bounding box center [191, 98] width 5 height 5
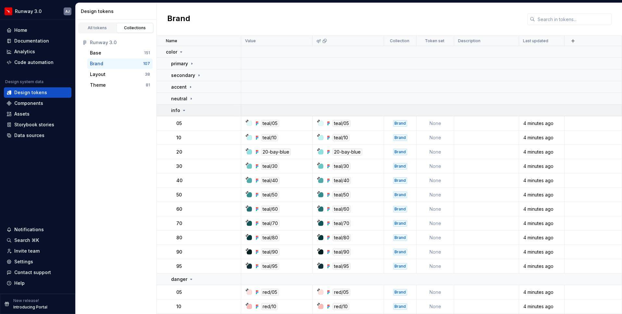
click at [189, 109] on div "info" at bounding box center [205, 110] width 69 height 6
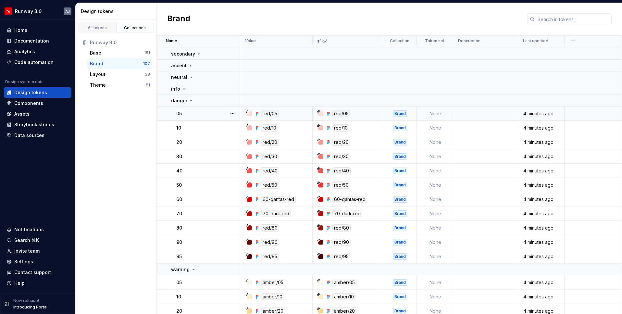
scroll to position [22, 0]
click at [189, 100] on icon at bounding box center [191, 99] width 5 height 5
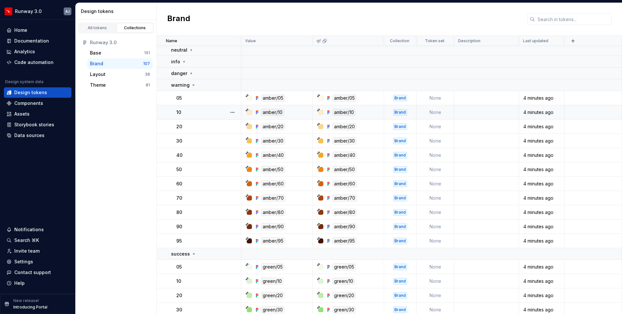
scroll to position [61, 0]
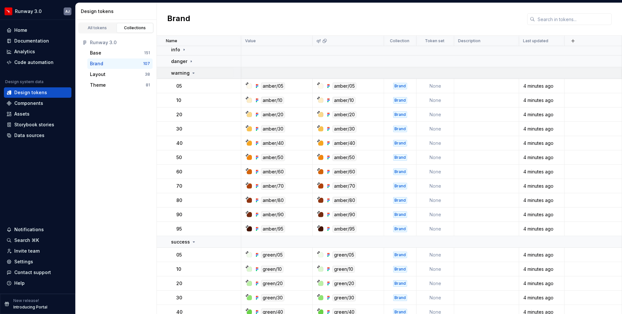
click at [189, 75] on div "warning" at bounding box center [183, 73] width 25 height 6
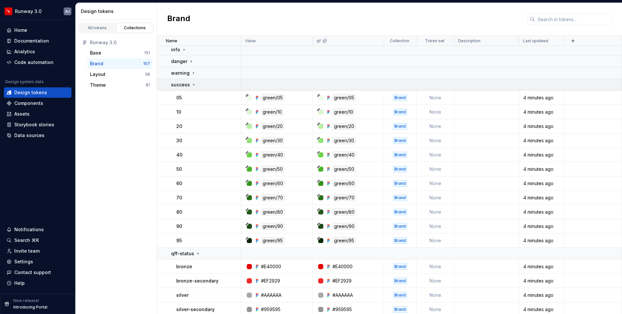
click at [189, 88] on td "success" at bounding box center [199, 85] width 84 height 12
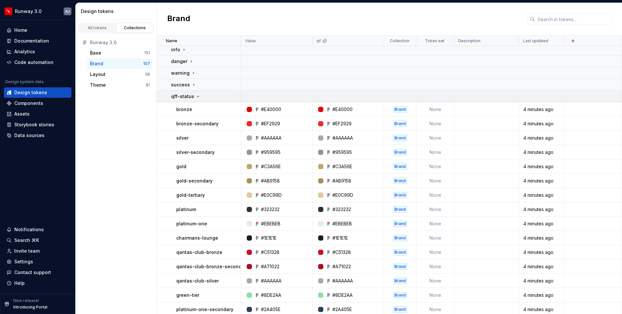
click at [193, 97] on div "qff-status" at bounding box center [186, 96] width 30 height 6
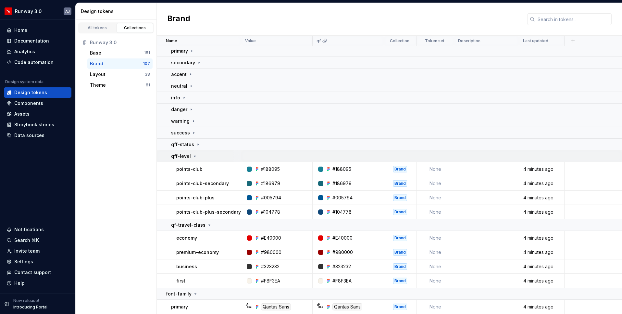
click at [197, 155] on div "qff-level" at bounding box center [205, 156] width 69 height 6
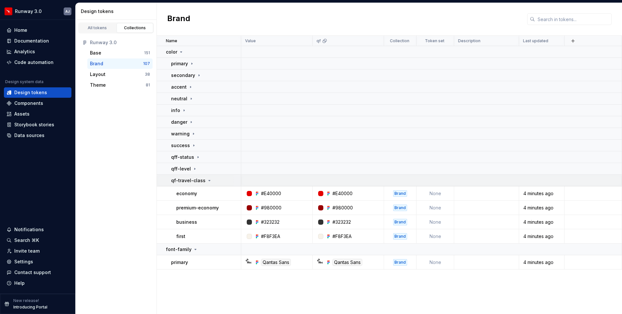
click at [207, 179] on icon at bounding box center [209, 180] width 5 height 5
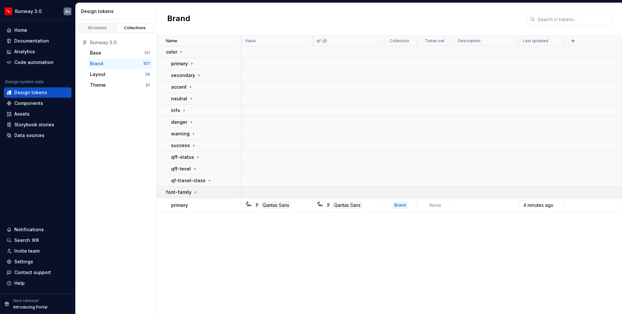
click at [200, 194] on div "font-family" at bounding box center [203, 192] width 75 height 6
click at [122, 72] on div "Layout" at bounding box center [117, 74] width 55 height 6
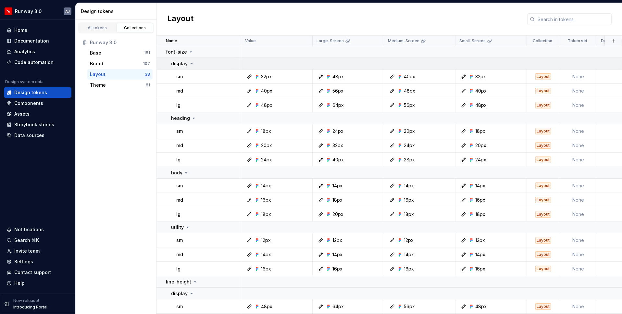
click at [191, 62] on icon at bounding box center [191, 63] width 5 height 5
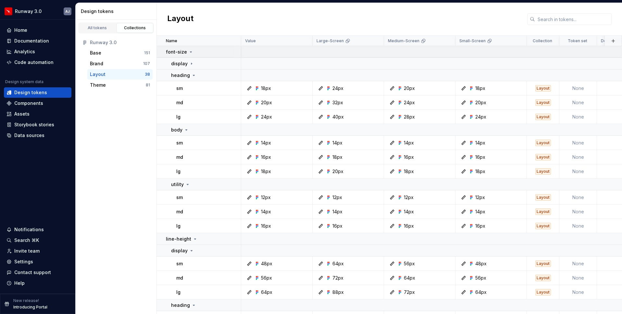
click at [190, 52] on icon at bounding box center [191, 52] width 2 height 1
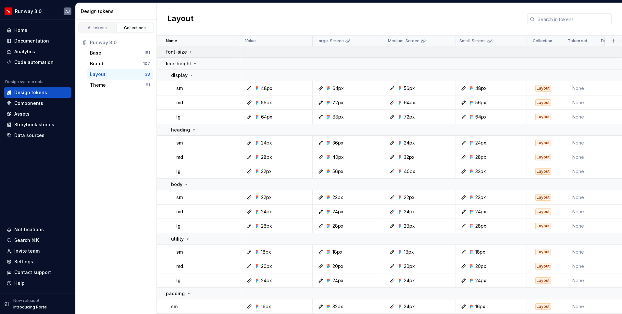
click at [191, 51] on icon at bounding box center [191, 52] width 1 height 2
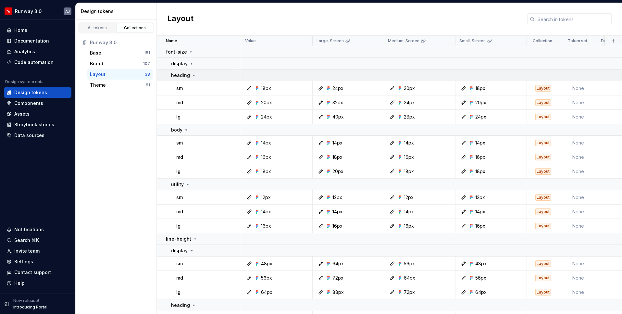
click at [191, 73] on icon at bounding box center [193, 75] width 5 height 5
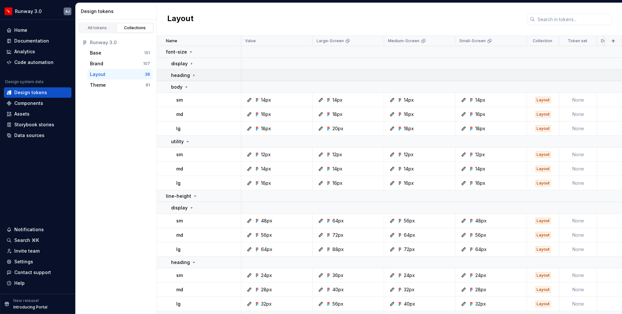
click at [191, 73] on icon at bounding box center [193, 75] width 5 height 5
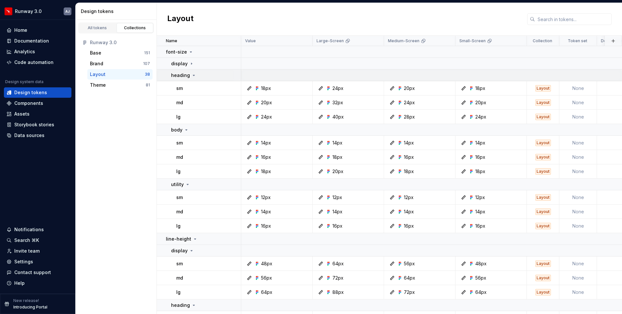
click at [191, 73] on icon at bounding box center [193, 75] width 5 height 5
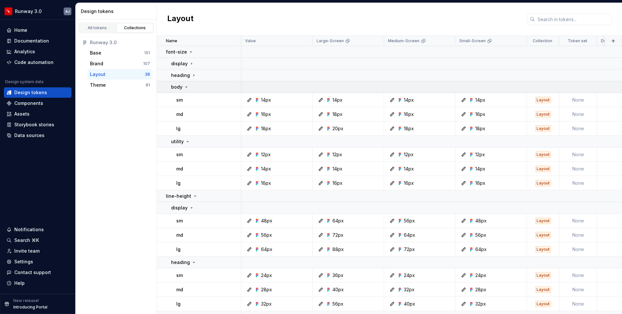
click at [189, 89] on div "body" at bounding box center [205, 87] width 69 height 6
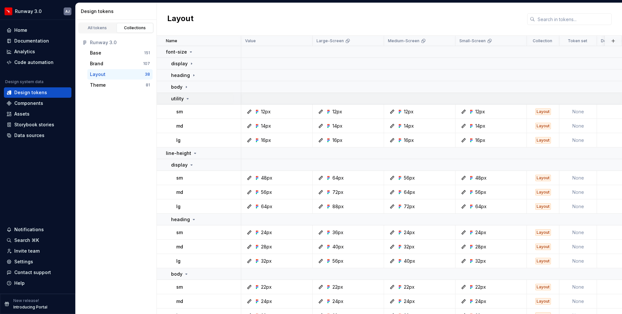
click at [188, 98] on icon at bounding box center [187, 98] width 5 height 5
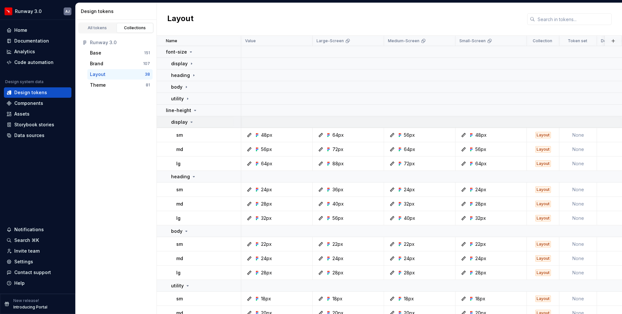
click at [192, 121] on icon at bounding box center [191, 121] width 5 height 5
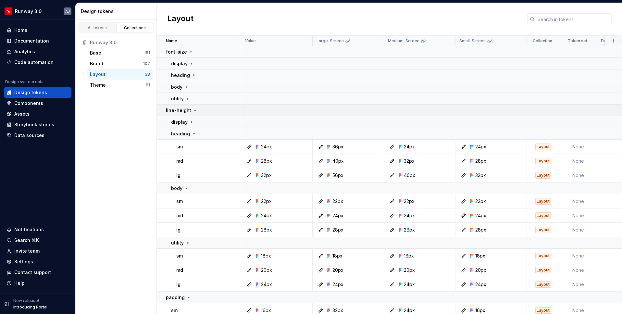
click at [193, 114] on td "line-height" at bounding box center [199, 111] width 84 height 12
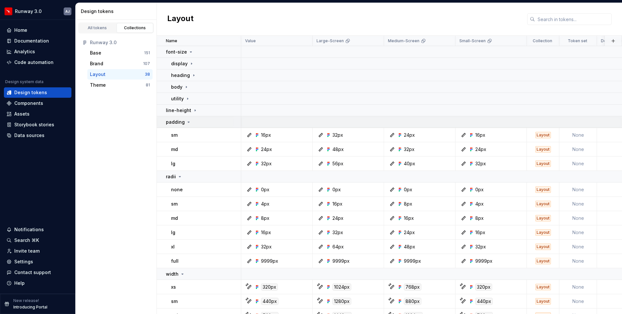
click at [191, 121] on div "padding" at bounding box center [203, 122] width 75 height 6
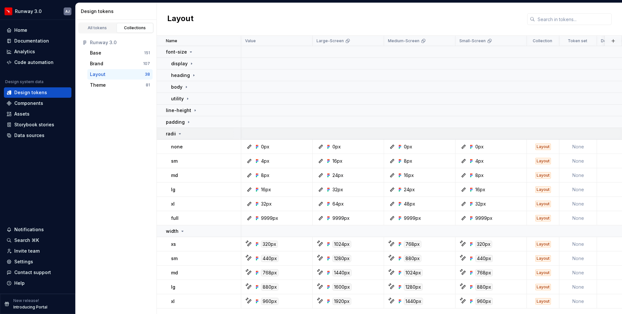
click at [184, 132] on div "radii" at bounding box center [203, 133] width 75 height 6
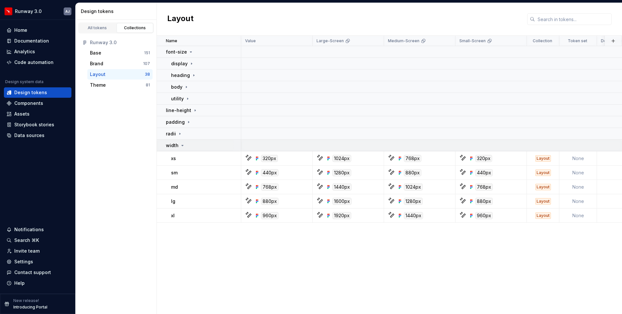
click at [182, 145] on icon at bounding box center [183, 145] width 2 height 1
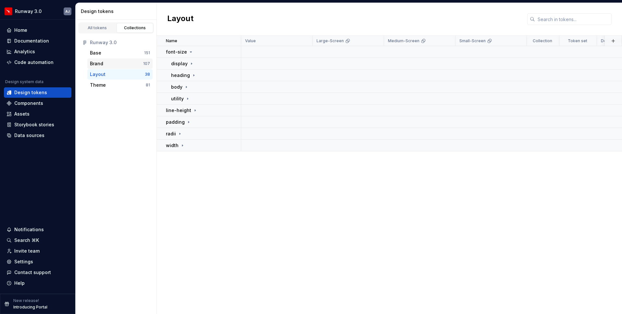
click at [133, 65] on div "Brand" at bounding box center [116, 63] width 53 height 6
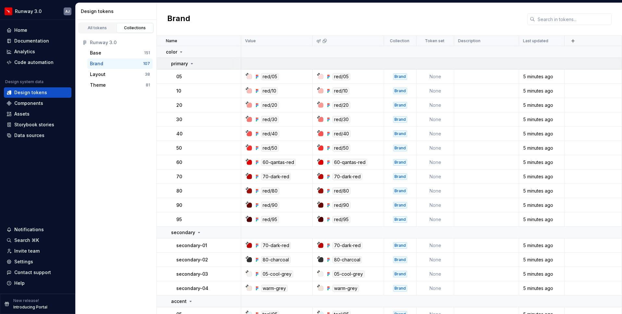
click at [192, 64] on icon at bounding box center [191, 63] width 5 height 5
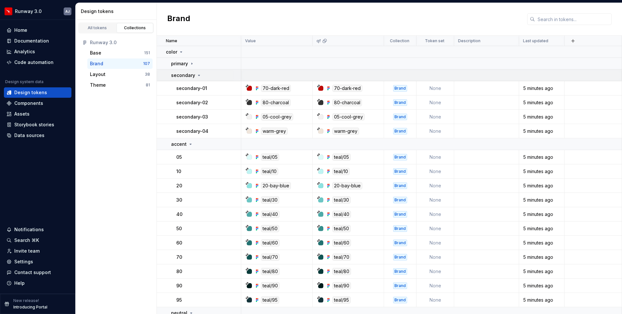
click at [196, 72] on div "secondary" at bounding box center [186, 75] width 31 height 6
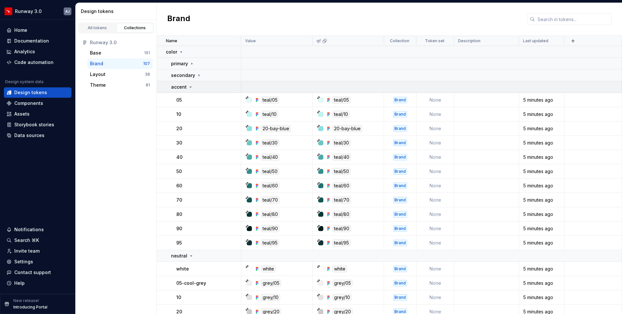
click at [195, 85] on div "accent" at bounding box center [205, 87] width 69 height 6
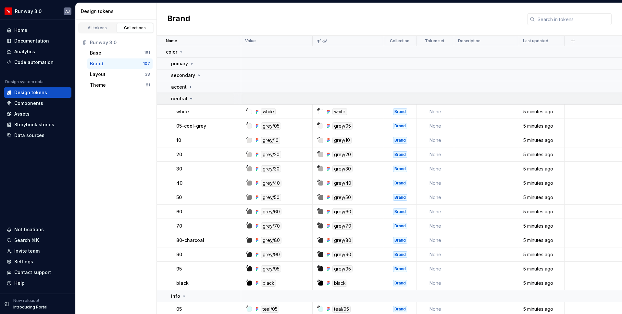
click at [196, 96] on div "neutral" at bounding box center [205, 98] width 69 height 6
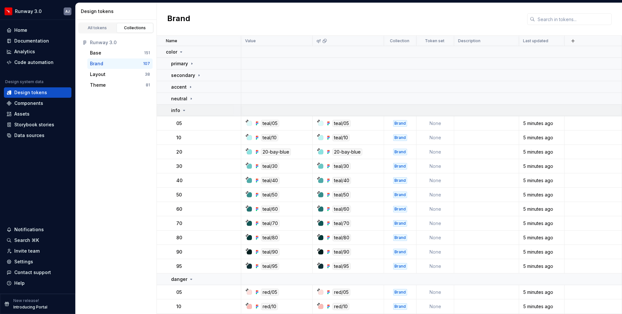
click at [197, 106] on td "info" at bounding box center [199, 111] width 84 height 12
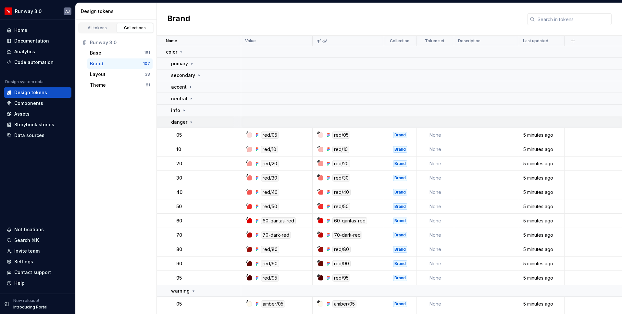
click at [198, 119] on div "danger" at bounding box center [205, 122] width 69 height 6
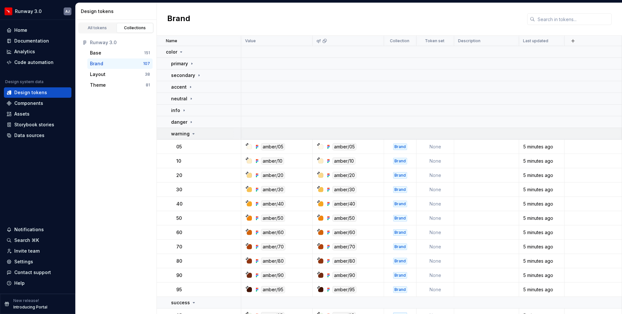
click at [201, 134] on div "warning" at bounding box center [205, 133] width 69 height 6
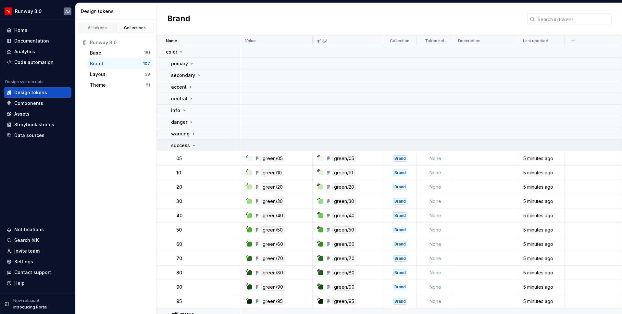
click at [202, 146] on div "success" at bounding box center [205, 145] width 69 height 6
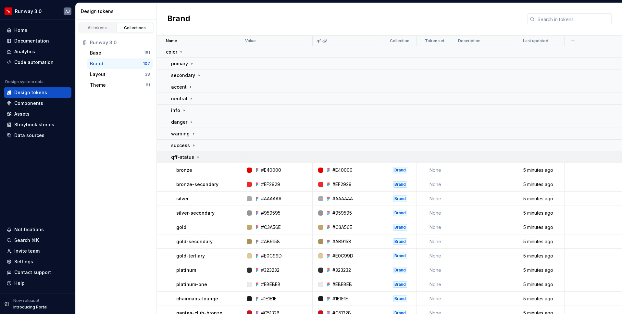
click at [203, 157] on div "qff-status" at bounding box center [205, 157] width 69 height 6
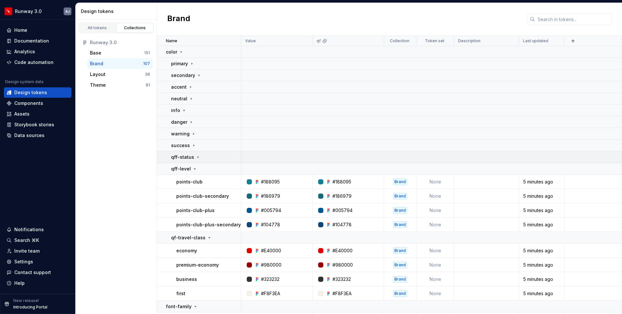
scroll to position [13, 0]
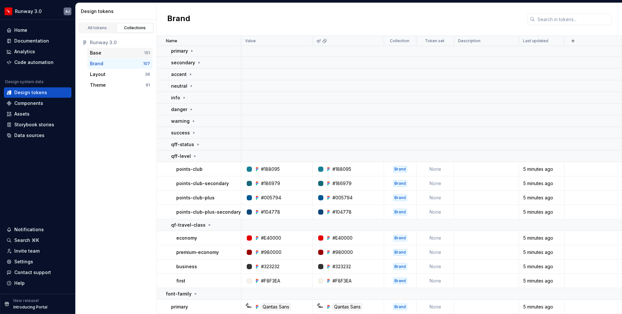
click at [108, 51] on div "Base" at bounding box center [117, 53] width 54 height 6
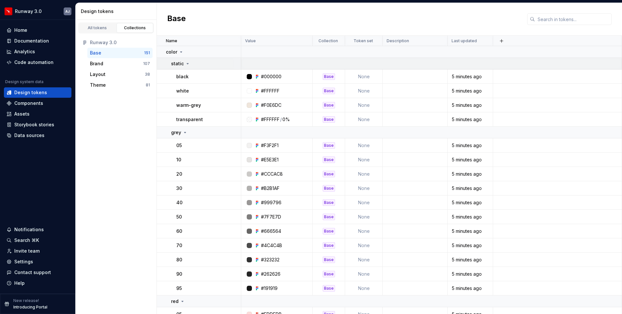
click at [182, 63] on p "static" at bounding box center [177, 63] width 13 height 6
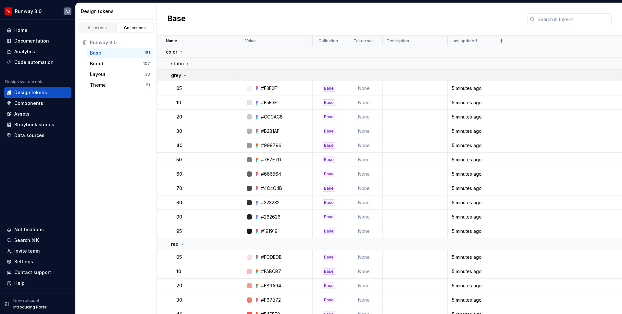
click at [183, 76] on icon at bounding box center [184, 75] width 5 height 5
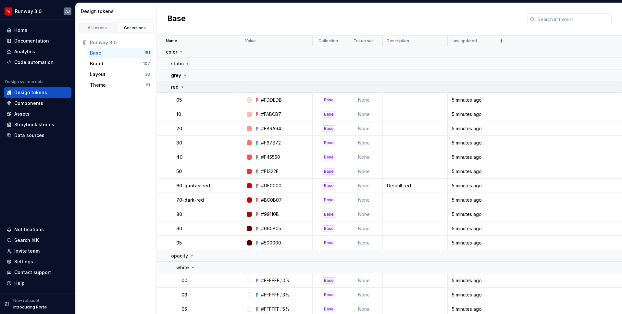
click at [186, 91] on td "red" at bounding box center [199, 87] width 84 height 12
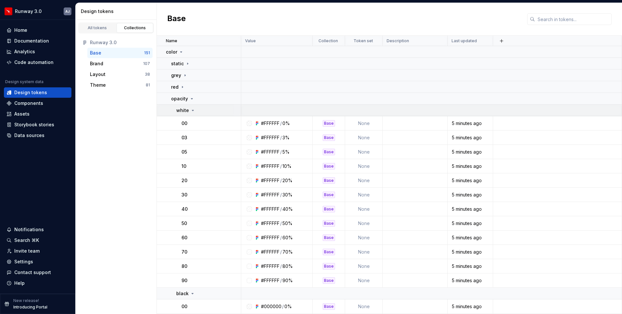
click at [193, 110] on icon at bounding box center [192, 110] width 5 height 5
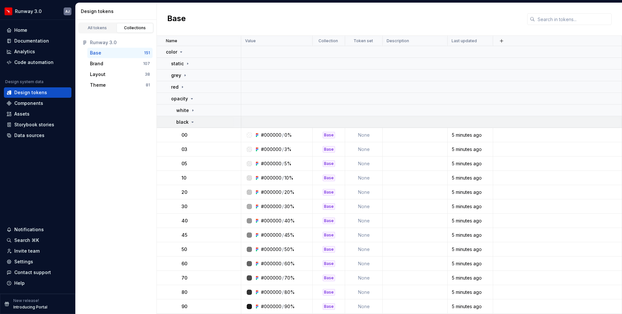
click at [195, 122] on div "black" at bounding box center [208, 122] width 64 height 6
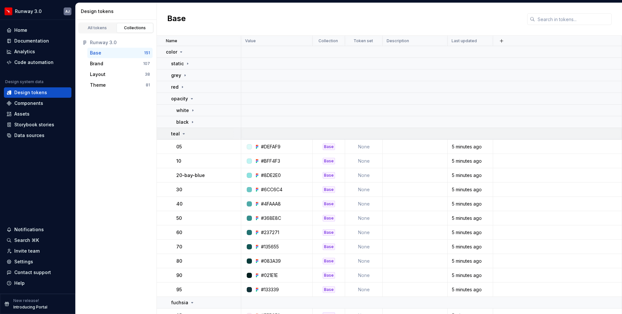
click at [185, 136] on icon at bounding box center [183, 133] width 5 height 5
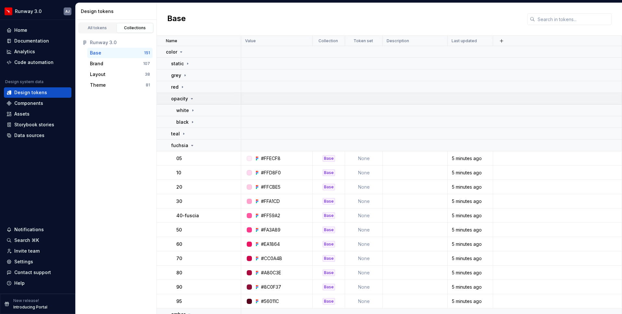
click at [190, 101] on div "opacity" at bounding box center [182, 98] width 23 height 6
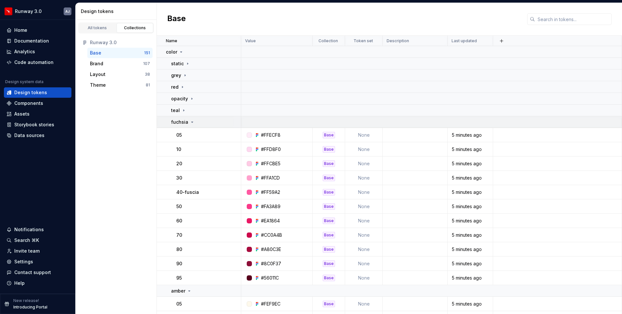
click at [190, 123] on icon at bounding box center [192, 121] width 5 height 5
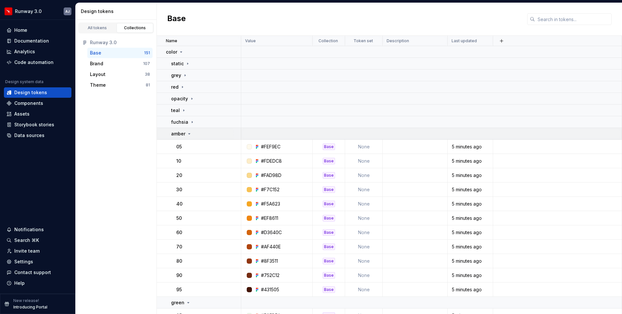
click at [190, 132] on icon at bounding box center [189, 133] width 5 height 5
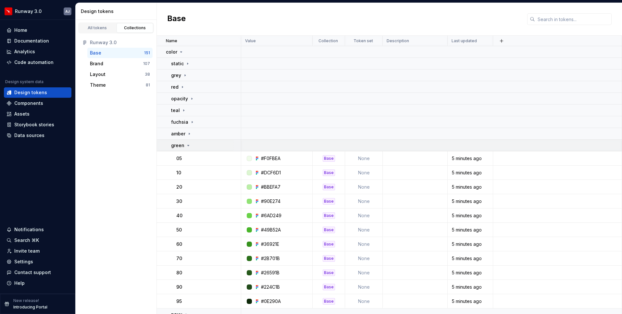
click at [191, 146] on div "green" at bounding box center [205, 145] width 69 height 6
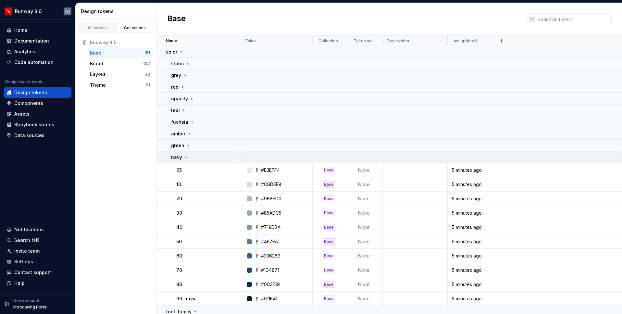
click at [191, 154] on div "navy" at bounding box center [205, 157] width 69 height 6
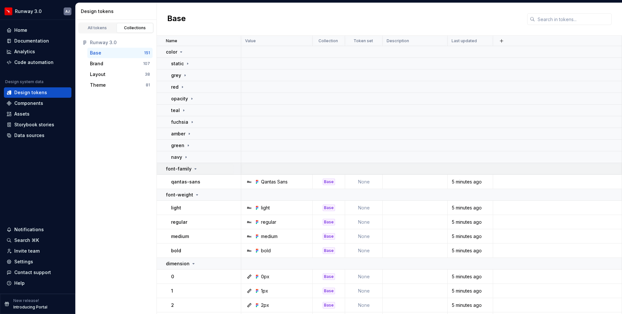
click at [196, 167] on div "font-family" at bounding box center [203, 169] width 75 height 6
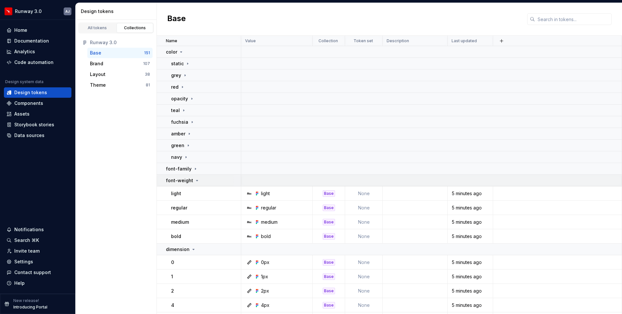
click at [197, 179] on icon at bounding box center [196, 180] width 5 height 5
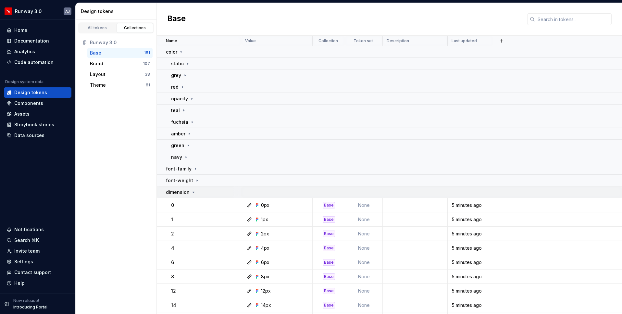
click at [194, 192] on icon at bounding box center [193, 192] width 5 height 5
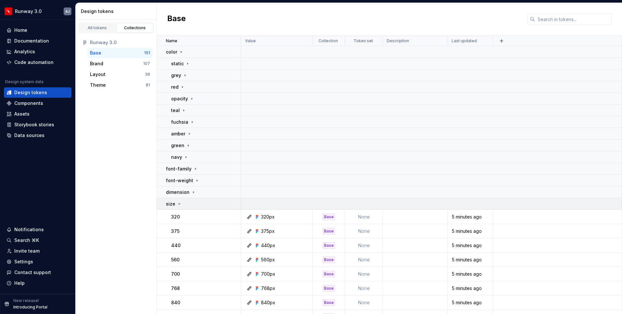
click at [179, 203] on icon at bounding box center [179, 203] width 5 height 5
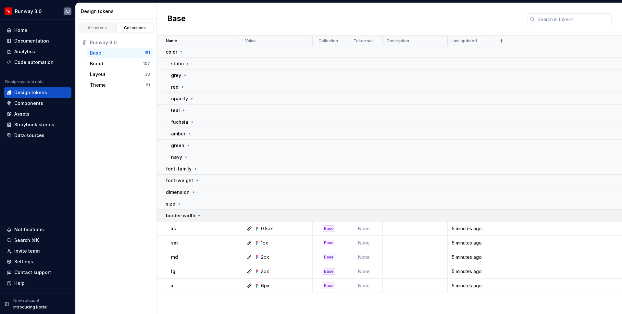
click at [197, 215] on icon at bounding box center [199, 215] width 5 height 5
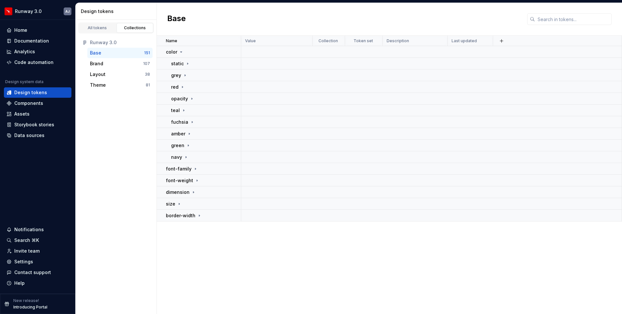
click at [131, 137] on div "All tokens Collections Runway 3.0 Base 151 Brand 107 Layout 38 Theme 81" at bounding box center [116, 167] width 81 height 294
click at [100, 30] on div "All tokens" at bounding box center [97, 27] width 32 height 5
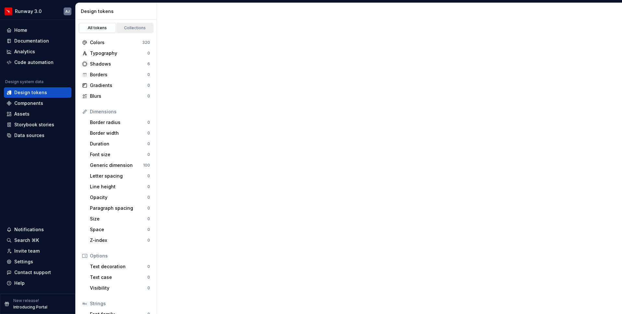
click at [120, 27] on div "Collections" at bounding box center [135, 27] width 32 height 5
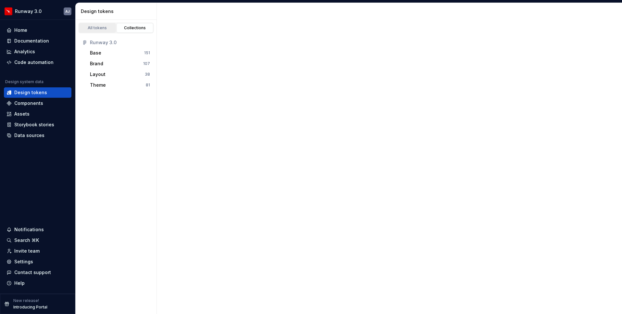
click at [106, 27] on div "All tokens" at bounding box center [97, 27] width 32 height 5
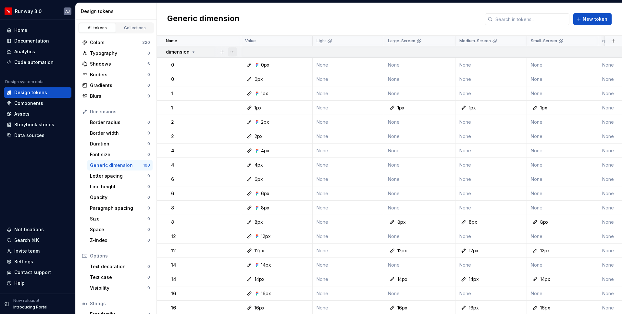
click at [234, 52] on button "button" at bounding box center [232, 51] width 9 height 9
click at [210, 104] on html "Runway 3.0 AJ Home Documentation Analytics Code automation Design system data D…" at bounding box center [311, 157] width 622 height 314
click at [231, 77] on button "button" at bounding box center [232, 79] width 9 height 9
click at [240, 115] on div "Delete token" at bounding box center [261, 115] width 42 height 6
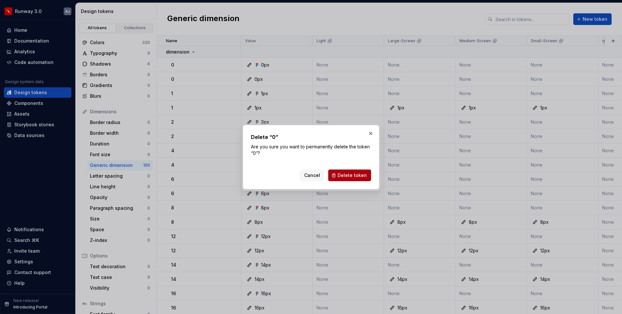
click at [353, 180] on button "Delete token" at bounding box center [349, 175] width 43 height 12
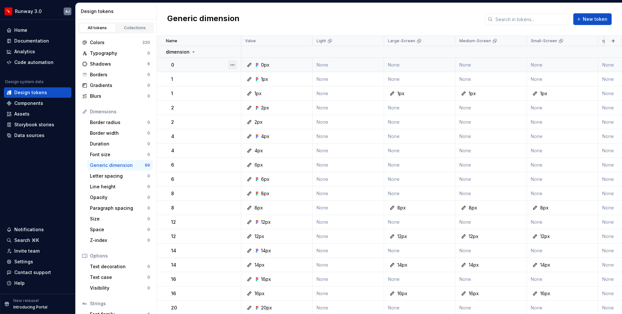
click at [233, 64] on button "button" at bounding box center [232, 64] width 9 height 9
click at [207, 81] on html "Runway 3.0 AJ Home Documentation Analytics Code automation Design system data D…" at bounding box center [311, 157] width 622 height 314
click at [234, 95] on button "button" at bounding box center [232, 93] width 9 height 9
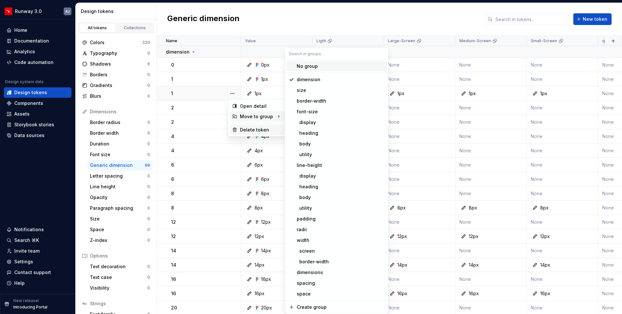
click at [243, 128] on div "Delete token" at bounding box center [261, 130] width 42 height 6
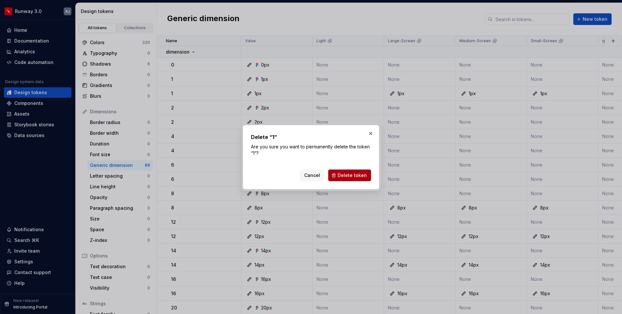
click at [343, 175] on span "Delete token" at bounding box center [352, 175] width 29 height 6
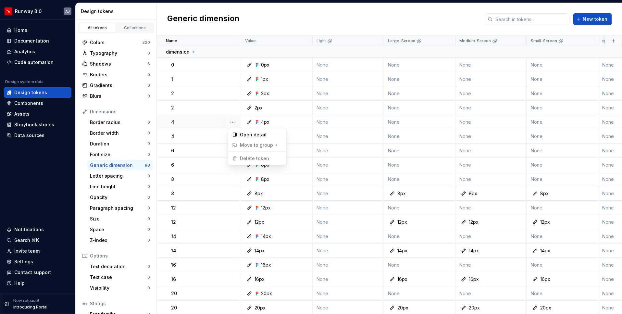
click at [230, 111] on html "Runway 3.0 AJ Home Documentation Analytics Code automation Design system data D…" at bounding box center [311, 157] width 622 height 314
click at [234, 192] on button "button" at bounding box center [232, 193] width 9 height 9
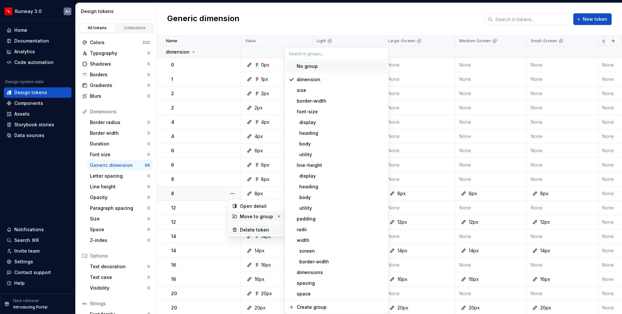
click at [249, 229] on div "Delete token" at bounding box center [261, 230] width 42 height 6
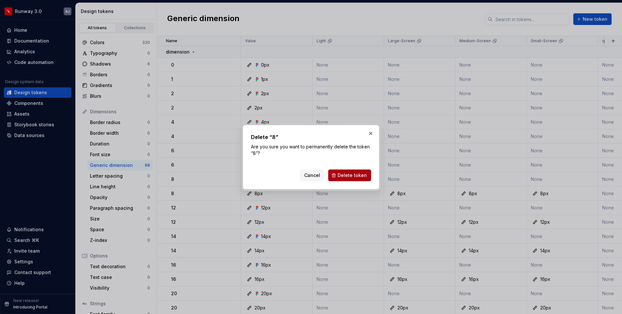
click at [348, 176] on span "Delete token" at bounding box center [352, 175] width 29 height 6
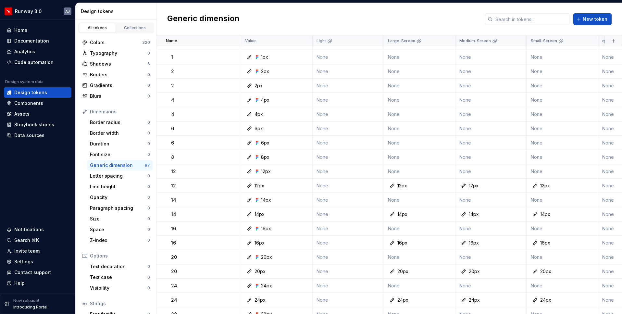
scroll to position [31, 0]
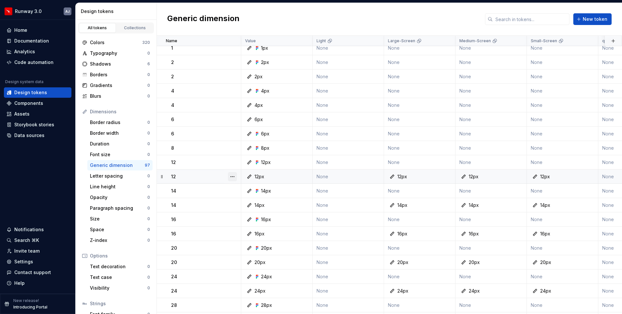
click at [232, 177] on button "button" at bounding box center [232, 176] width 9 height 9
click at [247, 215] on div "Delete token" at bounding box center [261, 213] width 42 height 6
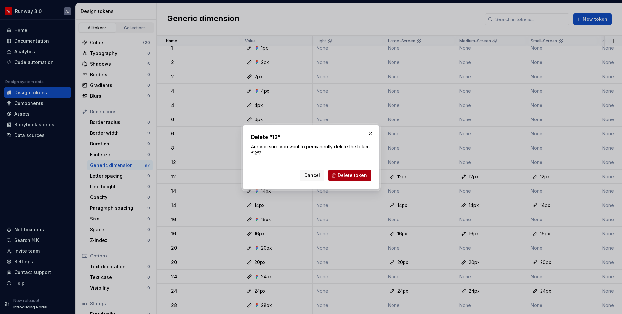
click at [352, 174] on span "Delete token" at bounding box center [352, 175] width 29 height 6
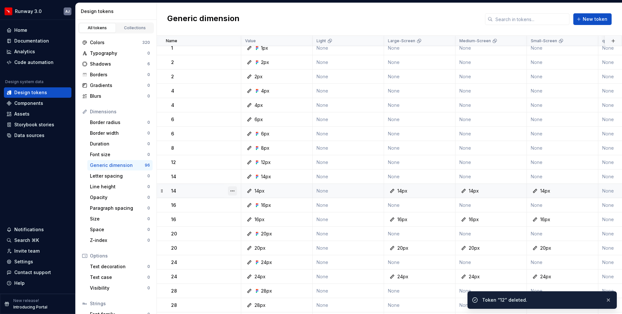
click at [233, 191] on button "button" at bounding box center [232, 190] width 9 height 9
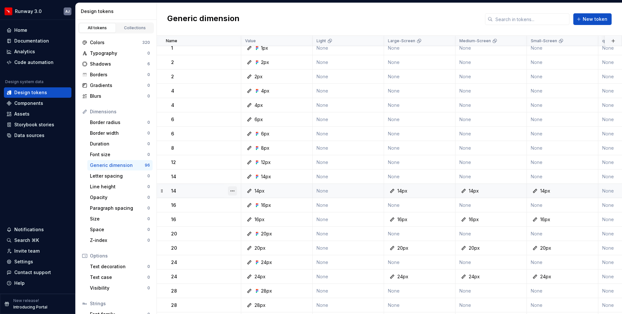
click at [233, 191] on button "button" at bounding box center [232, 190] width 9 height 9
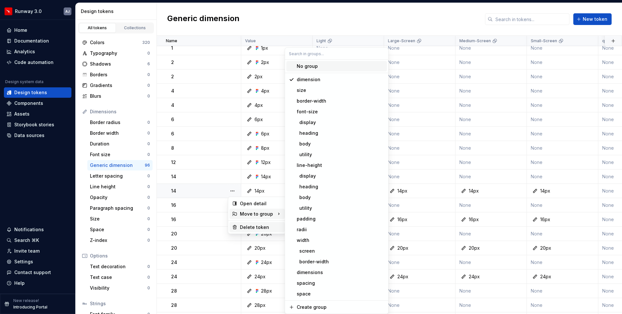
click at [246, 227] on div "Delete token" at bounding box center [261, 227] width 42 height 6
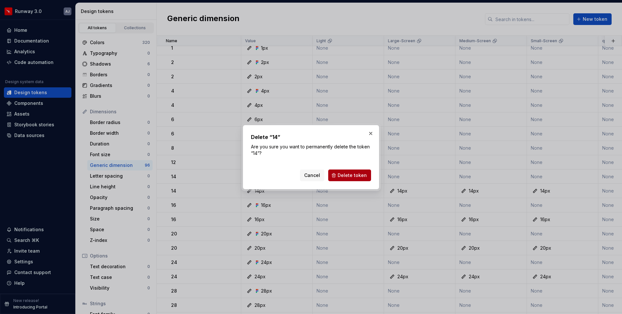
click at [346, 174] on span "Delete token" at bounding box center [352, 175] width 29 height 6
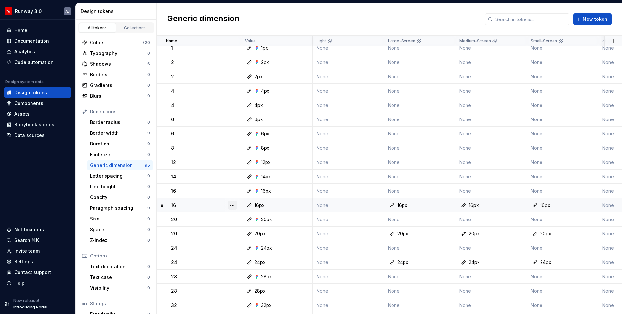
click at [230, 205] on button "button" at bounding box center [232, 205] width 9 height 9
click at [240, 239] on div "Delete token" at bounding box center [261, 241] width 42 height 6
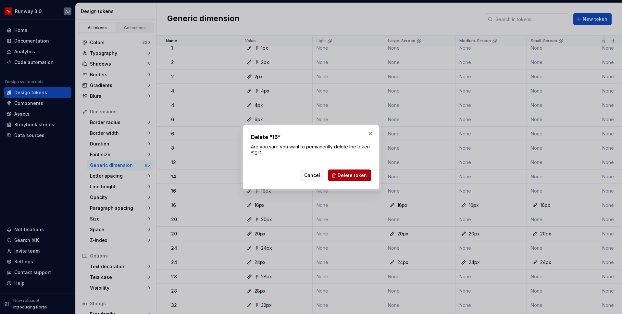
click at [355, 174] on span "Delete token" at bounding box center [352, 175] width 29 height 6
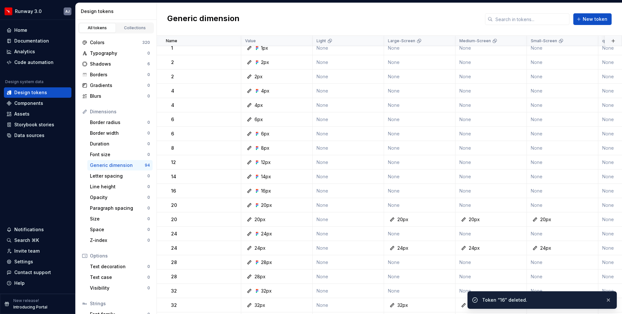
click at [236, 221] on button "button" at bounding box center [232, 219] width 9 height 9
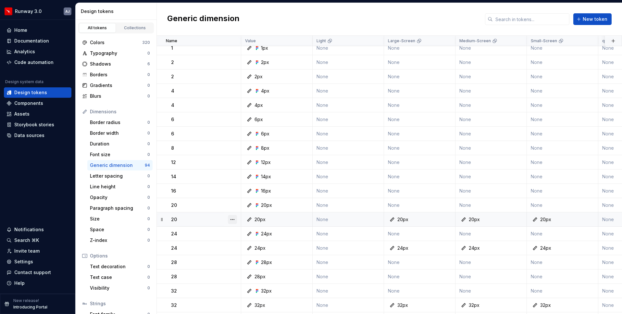
click at [236, 221] on button "button" at bounding box center [232, 219] width 9 height 9
click at [246, 257] on div "Delete token" at bounding box center [261, 255] width 42 height 6
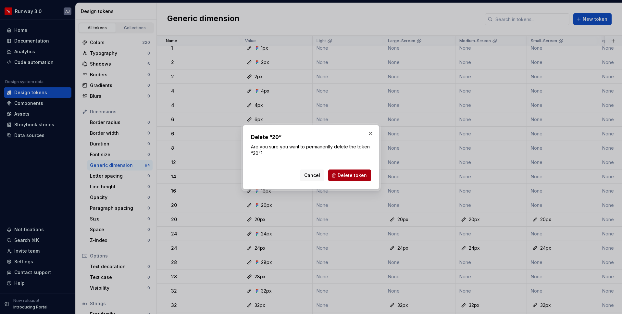
click at [351, 176] on span "Delete token" at bounding box center [352, 175] width 29 height 6
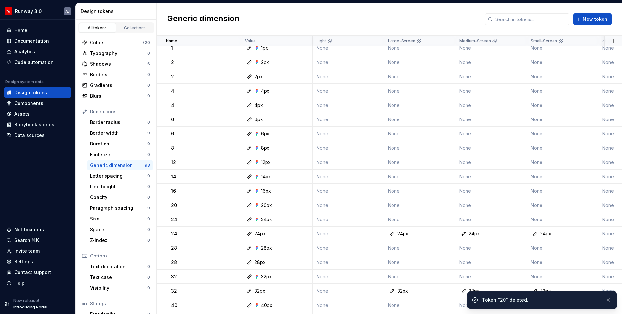
click at [236, 233] on button "button" at bounding box center [232, 233] width 9 height 9
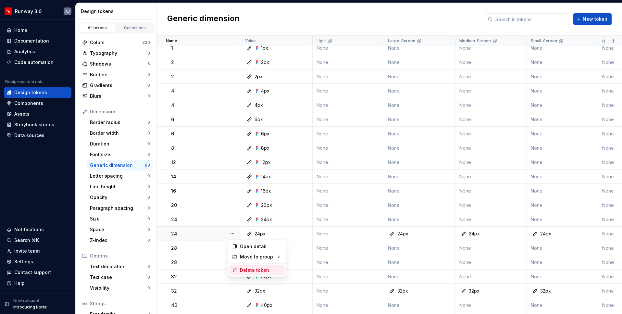
click at [251, 270] on div "Delete token" at bounding box center [261, 270] width 42 height 6
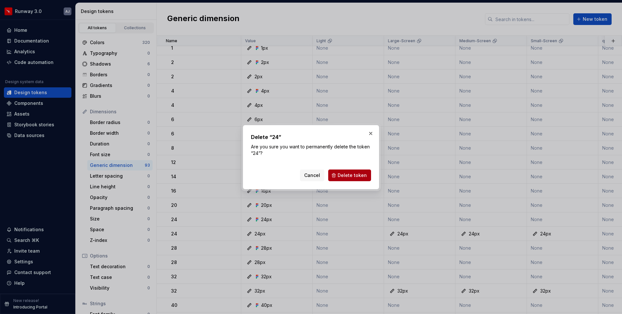
click at [338, 176] on button "Delete token" at bounding box center [349, 175] width 43 height 12
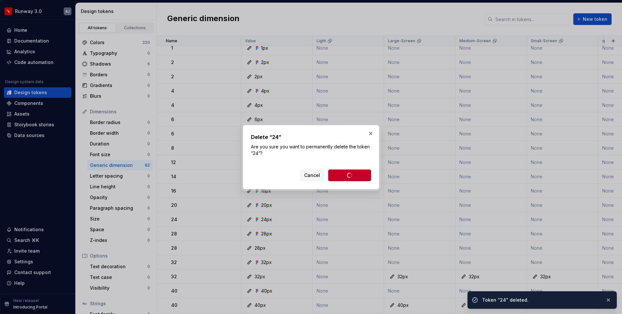
click at [236, 276] on html "Runway 3.0 AJ Home Documentation Analytics Code automation Design system data D…" at bounding box center [311, 157] width 622 height 314
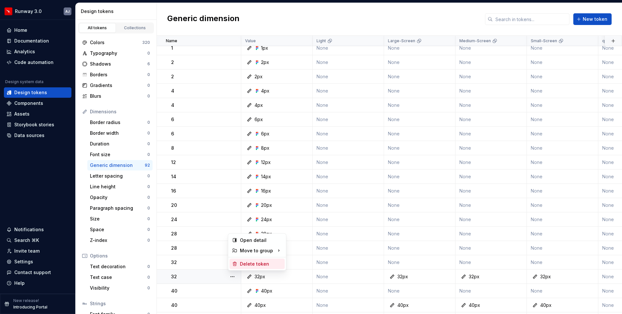
click at [259, 261] on div "Delete token" at bounding box center [261, 264] width 42 height 6
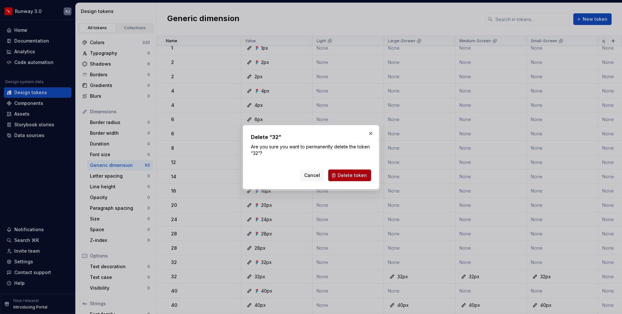
click at [355, 176] on span "Delete token" at bounding box center [352, 175] width 29 height 6
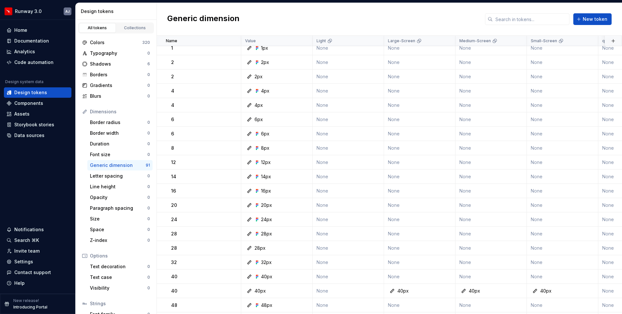
click at [233, 64] on button "button" at bounding box center [232, 62] width 9 height 9
click at [225, 72] on html "Runway 3.0 AJ Home Documentation Analytics Code automation Design system data D…" at bounding box center [311, 157] width 622 height 314
click at [233, 76] on button "button" at bounding box center [232, 76] width 9 height 9
click at [242, 113] on div "Delete token" at bounding box center [261, 113] width 42 height 6
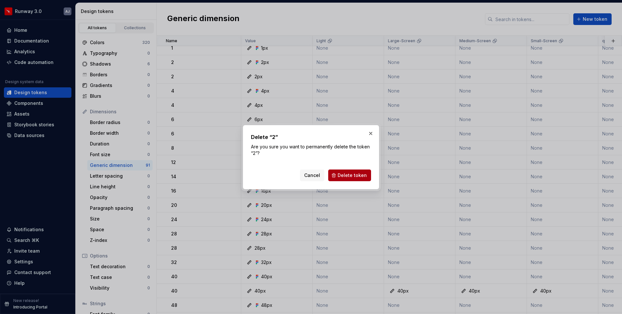
click at [336, 173] on button "Delete token" at bounding box center [349, 175] width 43 height 12
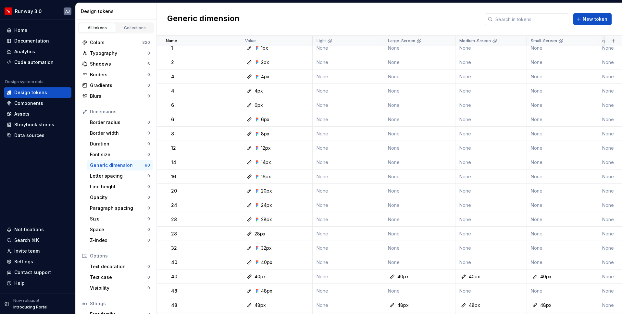
click at [235, 91] on button "button" at bounding box center [232, 90] width 9 height 9
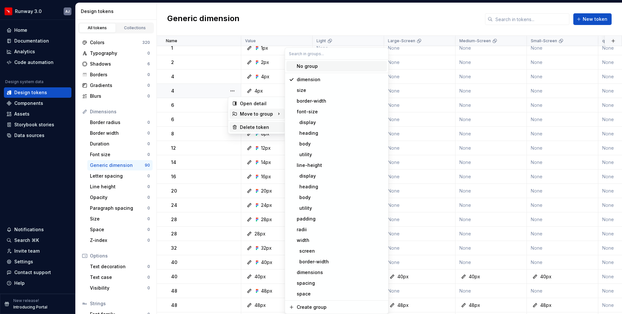
click at [253, 128] on div "Delete token" at bounding box center [261, 127] width 42 height 6
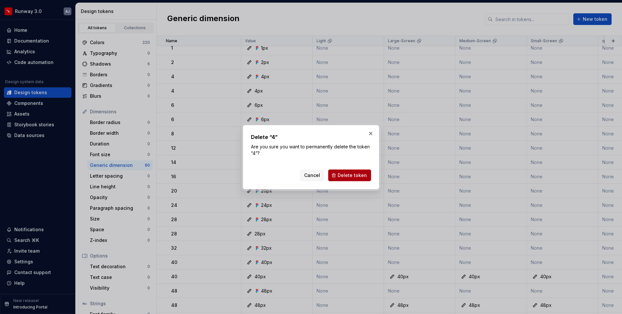
click at [344, 177] on span "Delete token" at bounding box center [352, 175] width 29 height 6
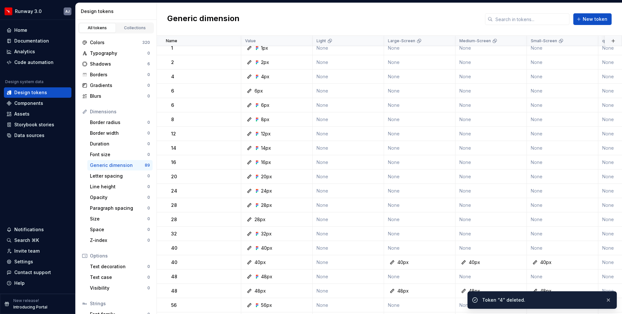
click at [237, 92] on button "button" at bounding box center [232, 90] width 9 height 9
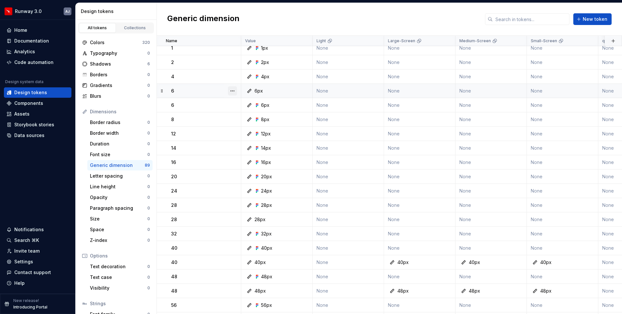
click at [235, 91] on button "button" at bounding box center [232, 90] width 9 height 9
click at [249, 129] on div "Delete token" at bounding box center [261, 127] width 42 height 6
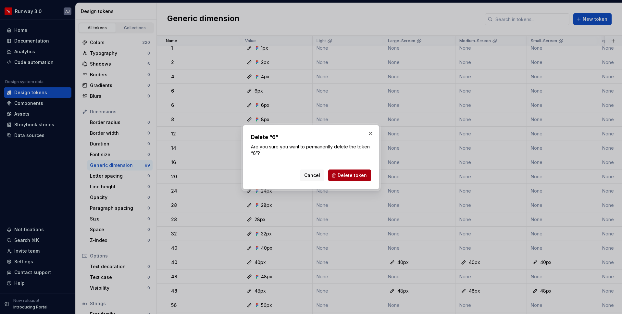
click at [353, 173] on span "Delete token" at bounding box center [352, 175] width 29 height 6
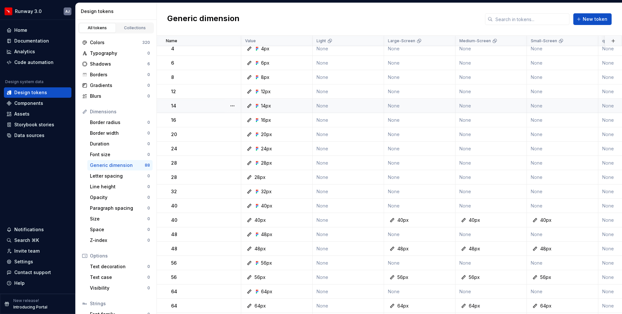
scroll to position [61, 0]
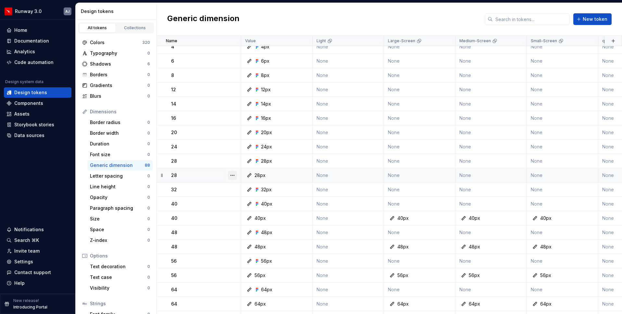
click at [236, 176] on button "button" at bounding box center [232, 175] width 9 height 9
click at [248, 210] on div "Delete token" at bounding box center [261, 211] width 42 height 6
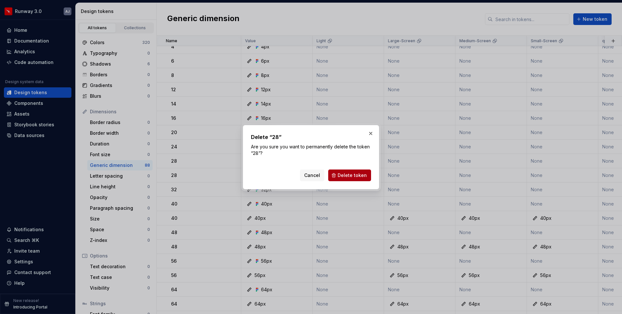
click at [350, 173] on span "Delete token" at bounding box center [352, 175] width 29 height 6
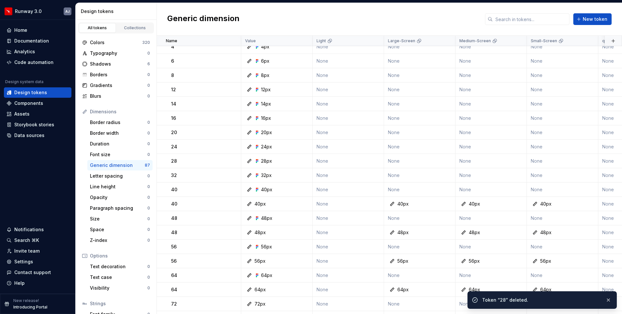
click at [237, 203] on div at bounding box center [232, 204] width 17 height 14
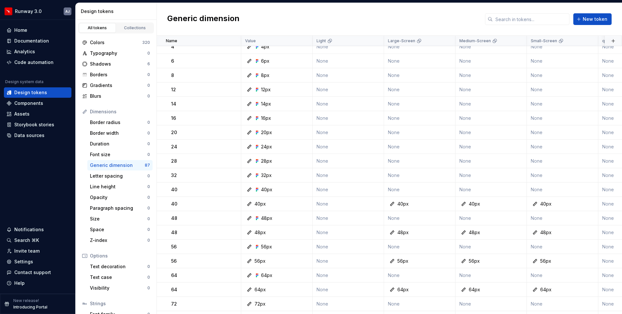
click at [237, 203] on button "button" at bounding box center [232, 203] width 9 height 9
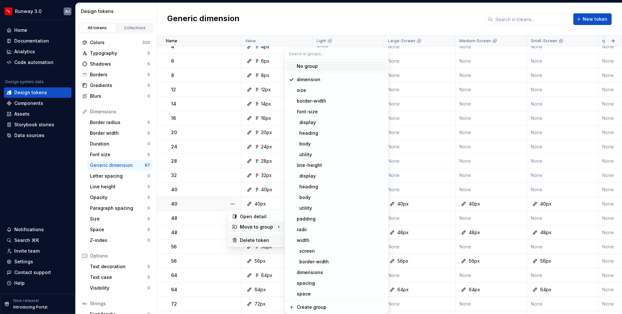
click at [251, 241] on div "Delete token" at bounding box center [261, 240] width 42 height 6
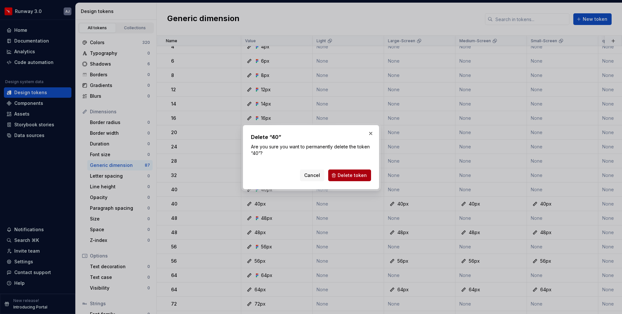
click at [355, 174] on span "Delete token" at bounding box center [352, 175] width 29 height 6
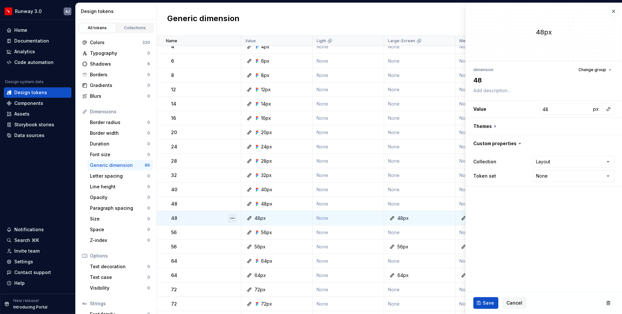
click at [235, 218] on button "button" at bounding box center [232, 218] width 9 height 9
click at [236, 216] on button "button" at bounding box center [232, 218] width 9 height 9
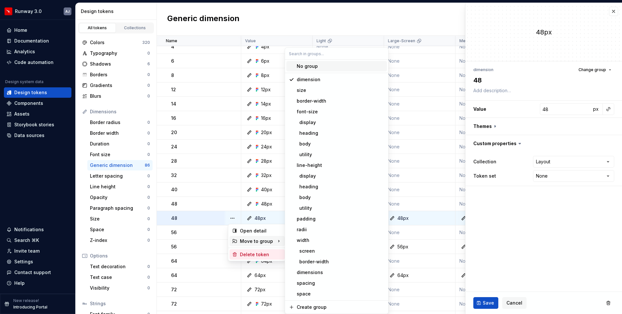
click at [251, 252] on div "Delete token" at bounding box center [261, 254] width 42 height 6
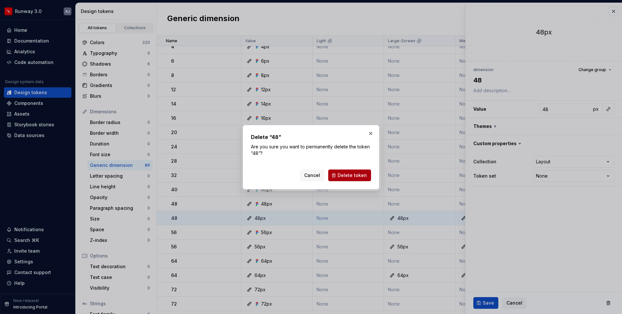
click at [347, 179] on button "Delete token" at bounding box center [349, 175] width 43 height 12
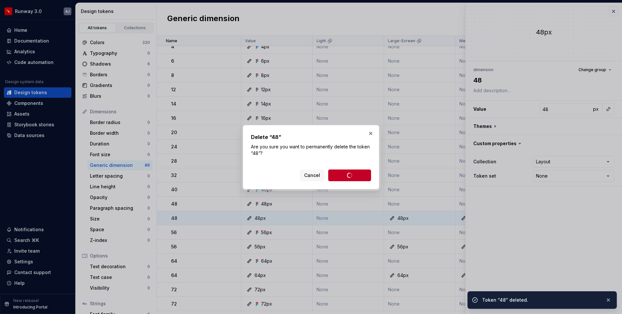
type textarea "*"
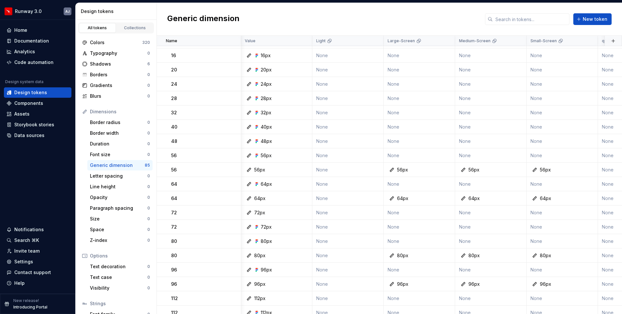
scroll to position [124, 0]
click at [233, 169] on button "button" at bounding box center [232, 169] width 9 height 9
click at [246, 206] on div "Delete token" at bounding box center [261, 206] width 42 height 6
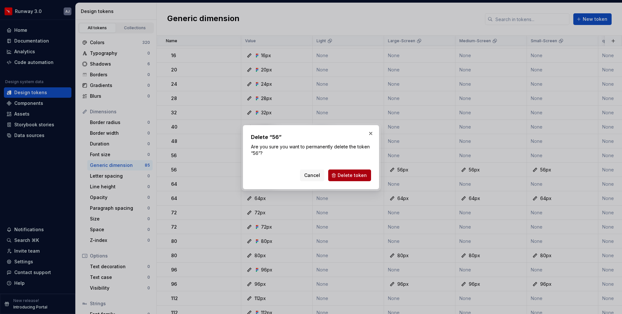
click at [350, 174] on span "Delete token" at bounding box center [352, 175] width 29 height 6
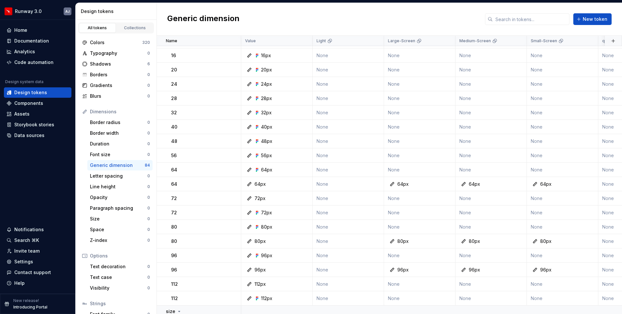
click at [235, 182] on button "button" at bounding box center [232, 183] width 9 height 9
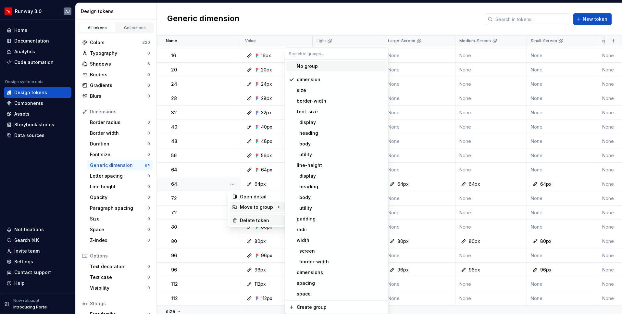
click at [252, 224] on div "Delete token" at bounding box center [256, 220] width 55 height 10
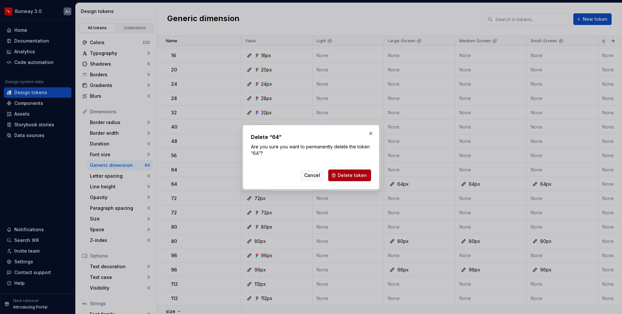
click at [359, 172] on span "Delete token" at bounding box center [352, 175] width 29 height 6
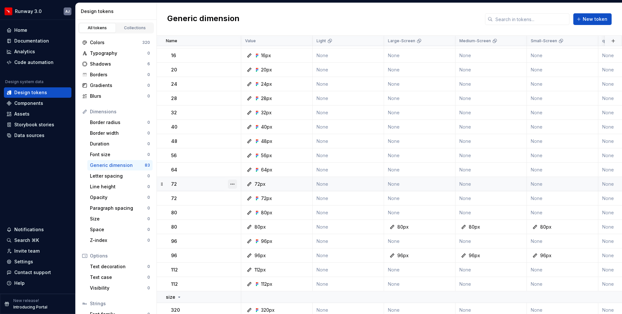
click at [228, 183] on button "button" at bounding box center [232, 183] width 9 height 9
click at [248, 218] on div "Delete token" at bounding box center [261, 220] width 42 height 6
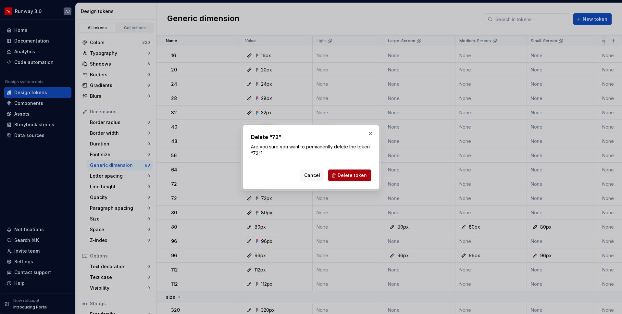
click at [357, 178] on span "Delete token" at bounding box center [352, 175] width 29 height 6
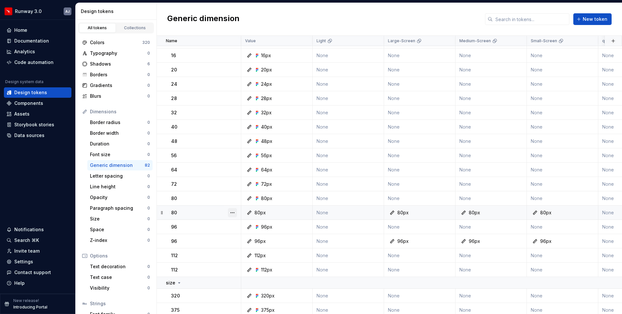
click at [234, 211] on button "button" at bounding box center [232, 212] width 9 height 9
click at [262, 247] on div "Delete token" at bounding box center [261, 249] width 42 height 6
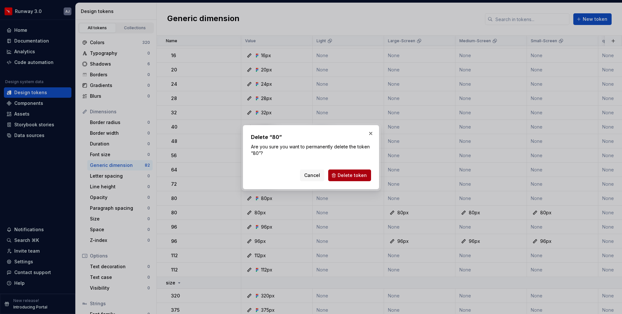
click at [362, 176] on span "Delete token" at bounding box center [352, 175] width 29 height 6
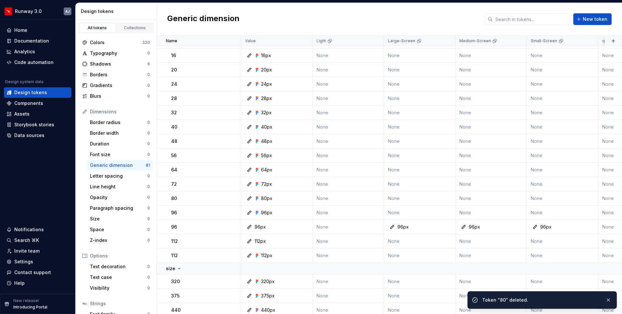
click at [234, 227] on div at bounding box center [232, 227] width 17 height 14
click at [234, 227] on button "button" at bounding box center [232, 226] width 9 height 9
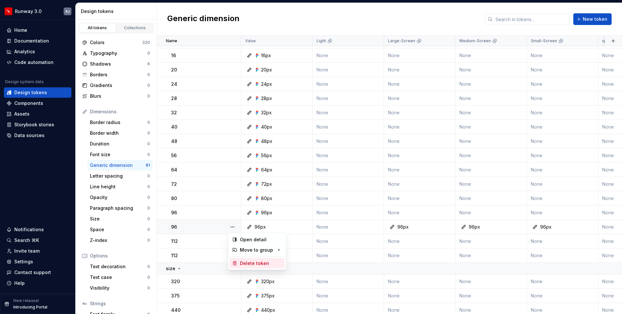
click at [255, 264] on div "Delete token" at bounding box center [261, 263] width 42 height 6
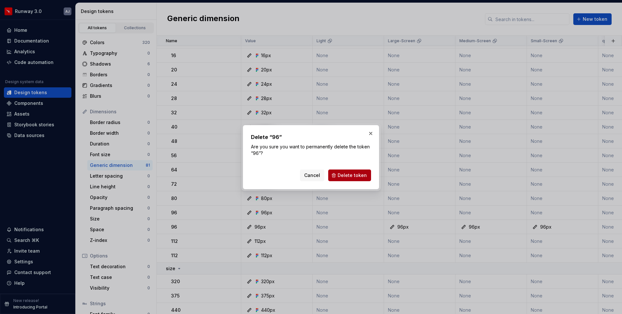
click at [355, 175] on span "Delete token" at bounding box center [352, 175] width 29 height 6
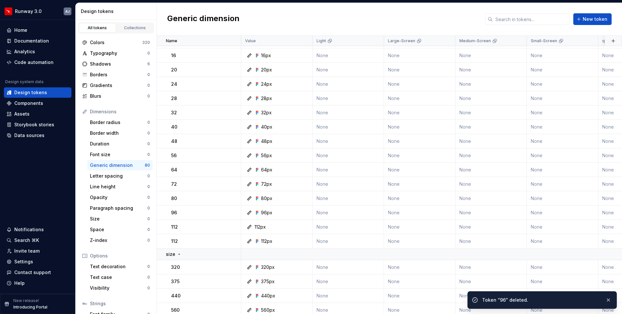
click at [236, 226] on div at bounding box center [232, 227] width 17 height 14
click at [236, 226] on button "button" at bounding box center [232, 226] width 9 height 9
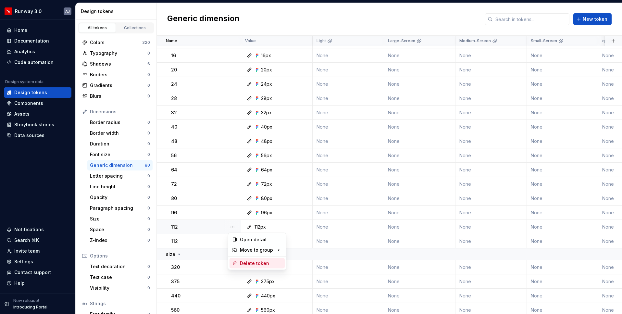
click at [252, 265] on div "Delete token" at bounding box center [261, 263] width 42 height 6
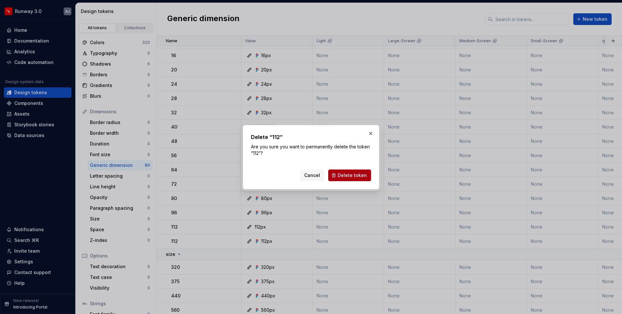
click at [342, 178] on span "Delete token" at bounding box center [352, 175] width 29 height 6
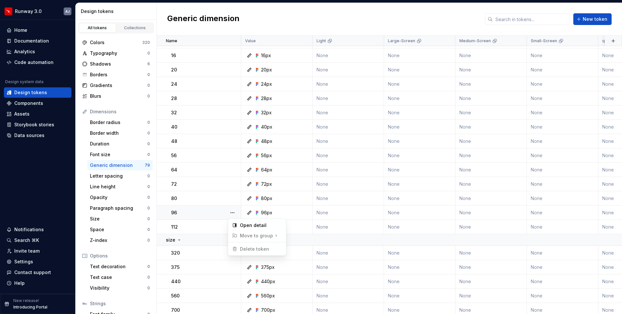
click at [258, 157] on html "Runway 3.0 AJ Home Documentation Analytics Code automation Design system data D…" at bounding box center [311, 157] width 622 height 314
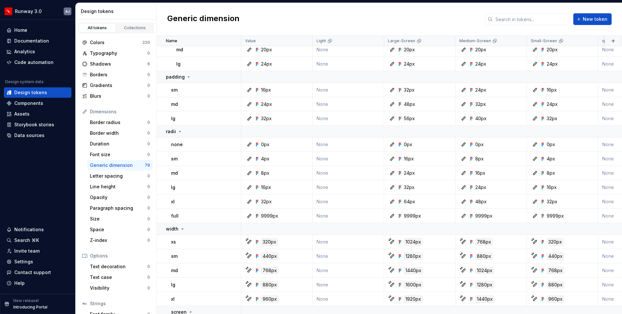
scroll to position [1106, 0]
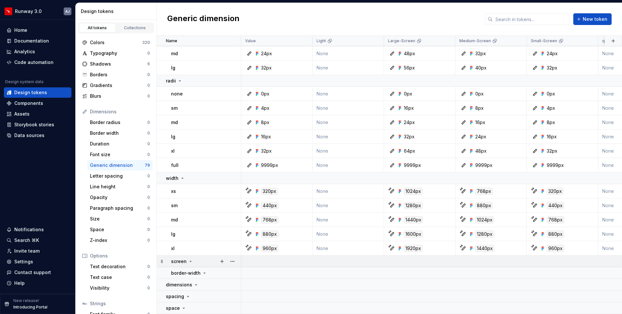
click at [191, 261] on icon at bounding box center [190, 261] width 5 height 5
click at [205, 270] on icon at bounding box center [204, 272] width 5 height 5
click at [230, 261] on button "button" at bounding box center [232, 261] width 9 height 9
click at [254, 245] on div "Delete group" at bounding box center [261, 248] width 42 height 6
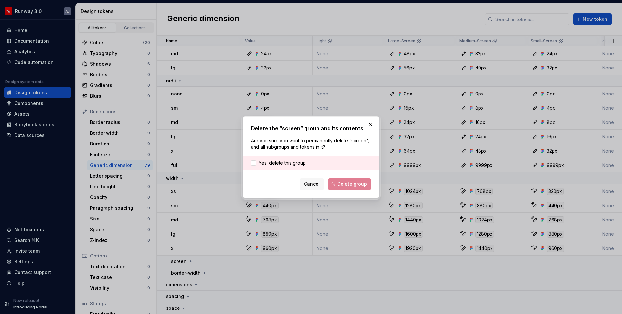
click at [343, 187] on div "Cancel Delete group" at bounding box center [311, 184] width 120 height 12
click at [279, 161] on span "Yes, delete this group." at bounding box center [283, 163] width 48 height 6
click at [350, 185] on span "Delete group" at bounding box center [352, 184] width 30 height 6
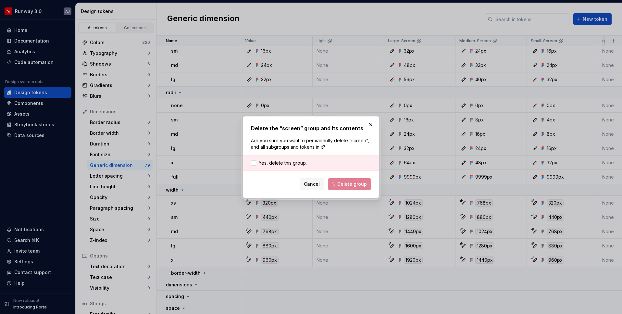
scroll to position [1094, 0]
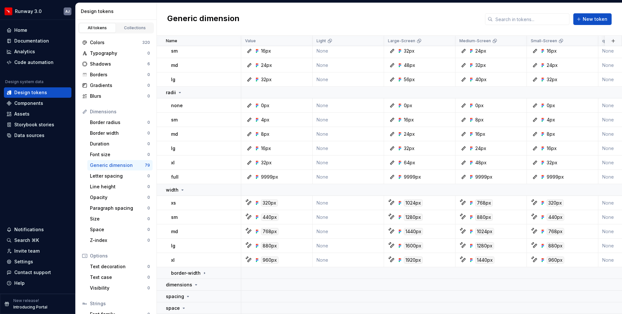
click at [223, 272] on div at bounding box center [227, 272] width 27 height 11
click at [233, 271] on button "button" at bounding box center [232, 272] width 9 height 9
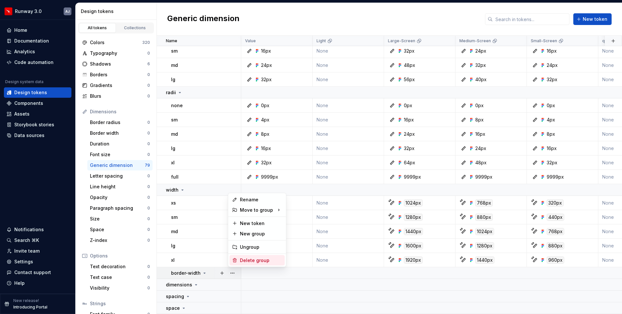
click at [248, 260] on div "Delete group" at bounding box center [261, 260] width 42 height 6
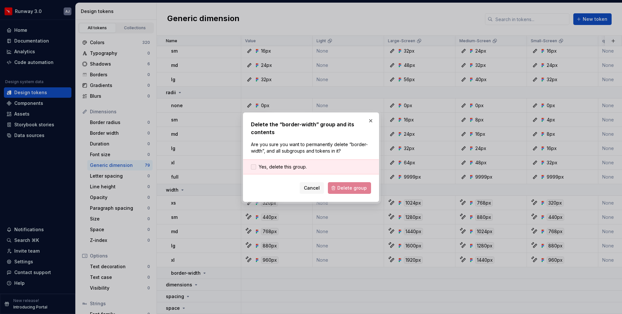
click at [291, 168] on span "Yes, delete this group." at bounding box center [283, 167] width 48 height 6
click at [350, 191] on button "Delete group" at bounding box center [349, 188] width 43 height 12
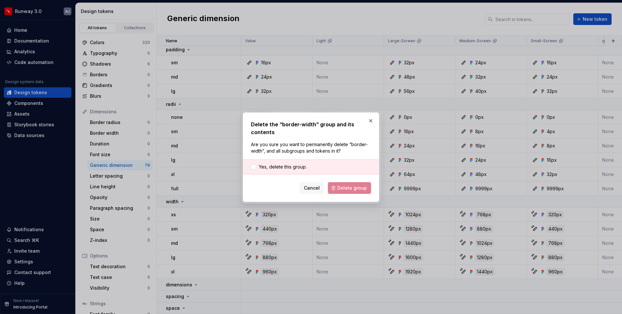
scroll to position [1082, 0]
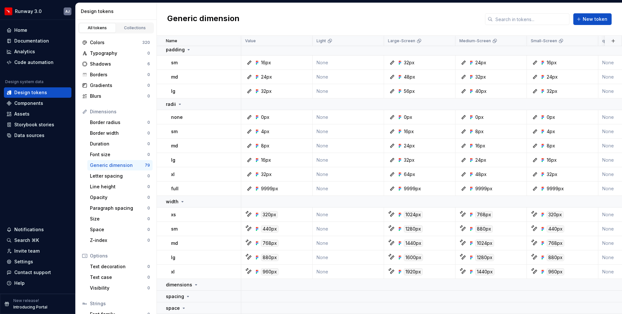
click at [235, 281] on div at bounding box center [227, 284] width 27 height 11
click at [235, 281] on button "button" at bounding box center [232, 284] width 9 height 9
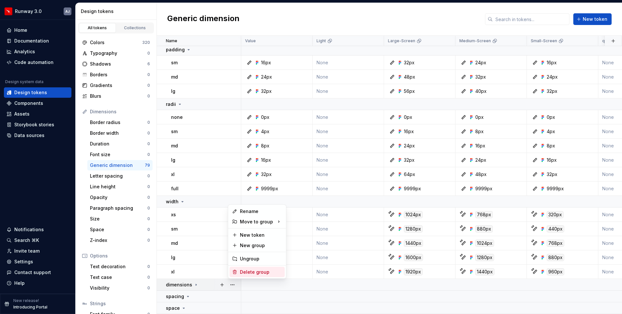
click at [249, 275] on div "Delete group" at bounding box center [256, 272] width 55 height 10
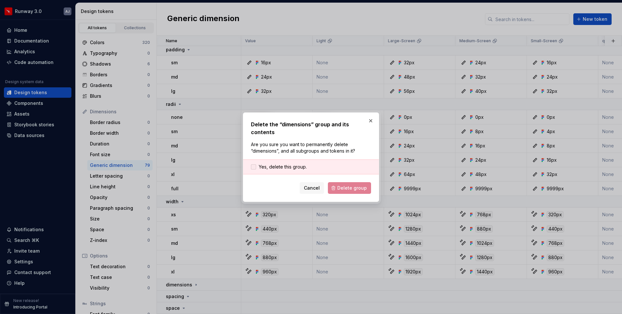
click at [303, 165] on span "Yes, delete this group." at bounding box center [283, 167] width 48 height 6
click at [350, 185] on span "Delete group" at bounding box center [352, 188] width 30 height 6
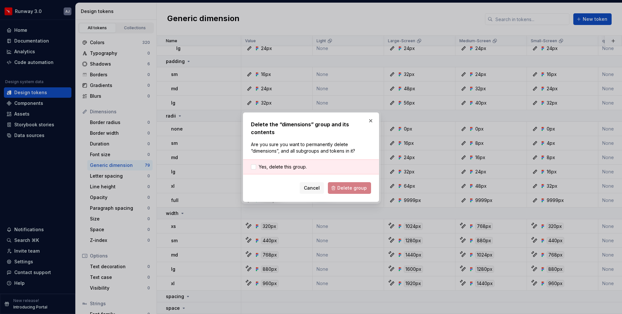
scroll to position [1071, 0]
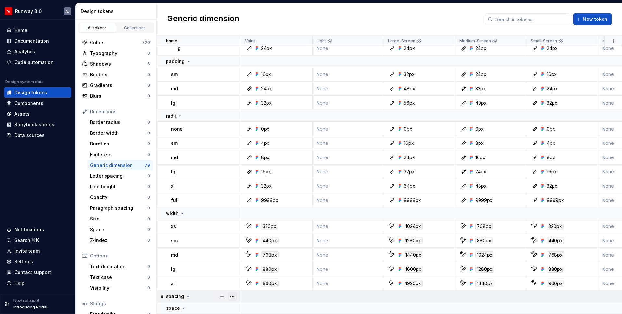
click at [230, 295] on button "button" at bounding box center [232, 296] width 9 height 9
click at [256, 281] on div "Delete group" at bounding box center [261, 283] width 42 height 6
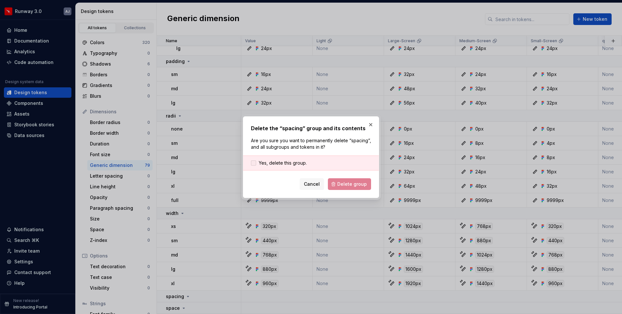
click at [286, 163] on span "Yes, delete this group." at bounding box center [283, 163] width 48 height 6
click at [345, 184] on span "Delete group" at bounding box center [352, 184] width 30 height 6
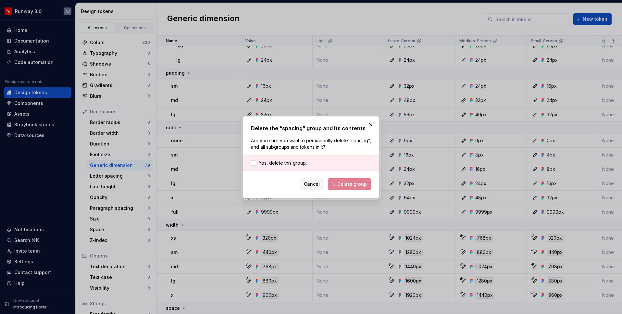
scroll to position [1059, 0]
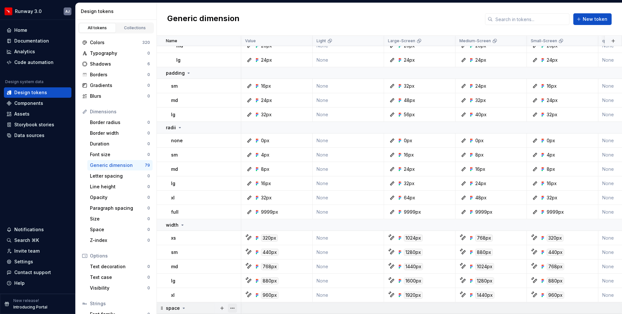
click at [233, 307] on button "button" at bounding box center [232, 307] width 9 height 9
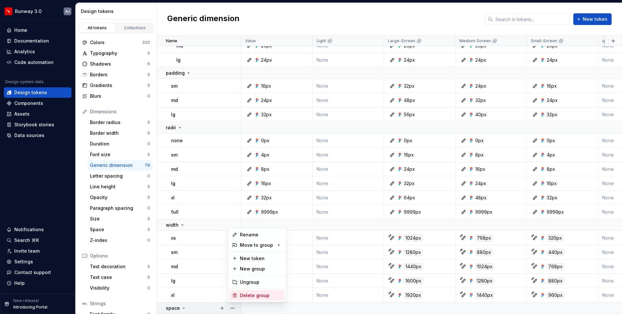
click at [252, 294] on div "Delete group" at bounding box center [261, 295] width 42 height 6
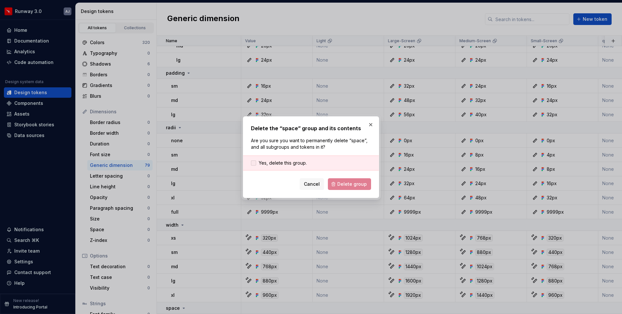
click at [297, 161] on span "Yes, delete this group." at bounding box center [283, 163] width 48 height 6
click at [352, 184] on span "Delete group" at bounding box center [352, 184] width 30 height 6
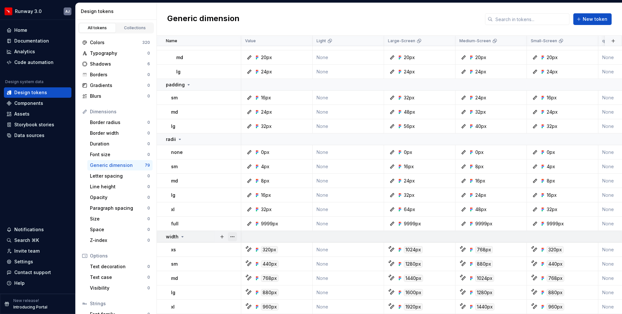
click at [232, 236] on button "button" at bounding box center [232, 236] width 9 height 9
click at [233, 224] on button "button" at bounding box center [232, 223] width 9 height 9
click at [230, 140] on button "button" at bounding box center [232, 139] width 9 height 9
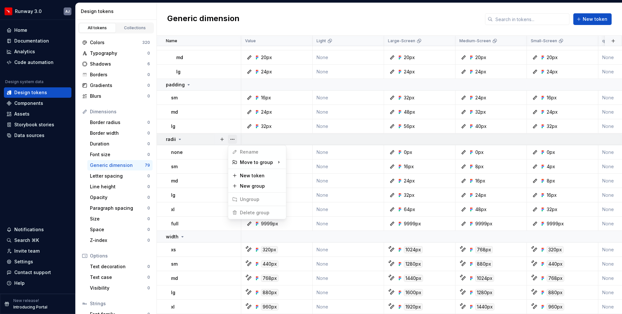
click at [230, 140] on button "button" at bounding box center [232, 139] width 9 height 9
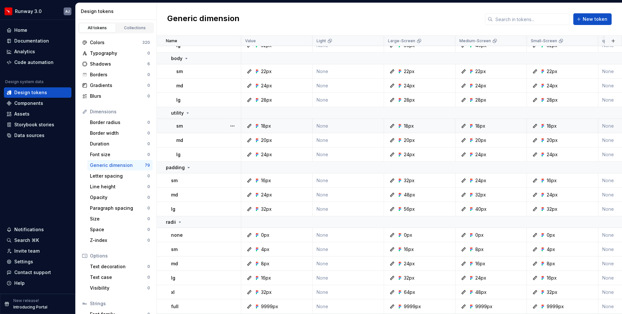
scroll to position [958, 0]
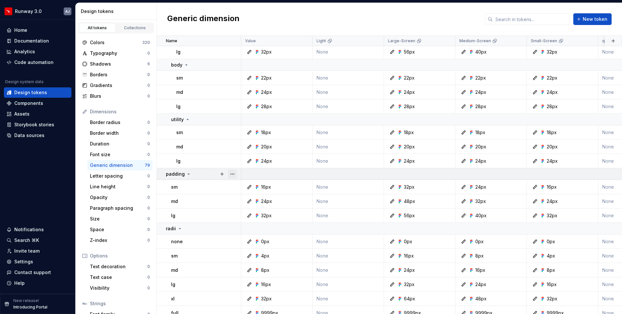
click at [232, 173] on button "button" at bounding box center [232, 173] width 9 height 9
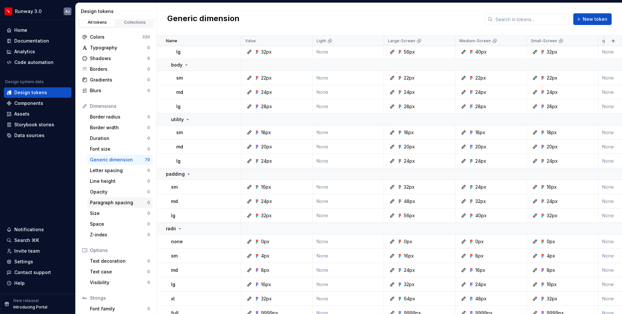
scroll to position [0, 0]
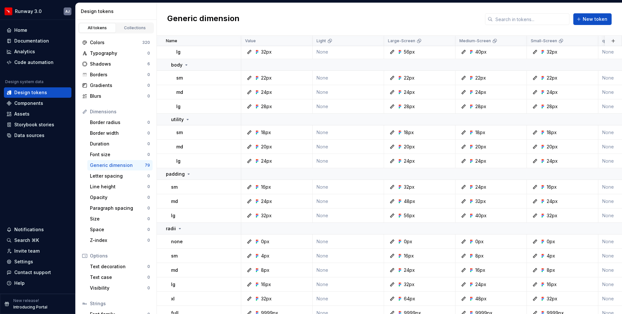
click at [188, 11] on div "Generic dimension New token" at bounding box center [389, 19] width 465 height 33
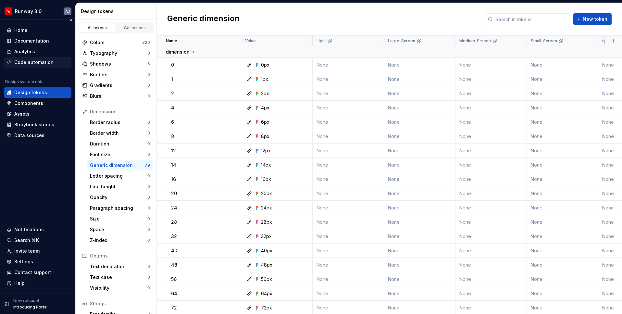
click at [34, 61] on div "Code automation" at bounding box center [33, 62] width 39 height 6
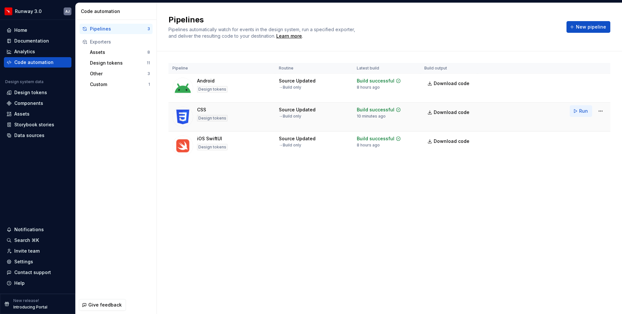
click at [578, 111] on button "Run" at bounding box center [581, 111] width 22 height 12
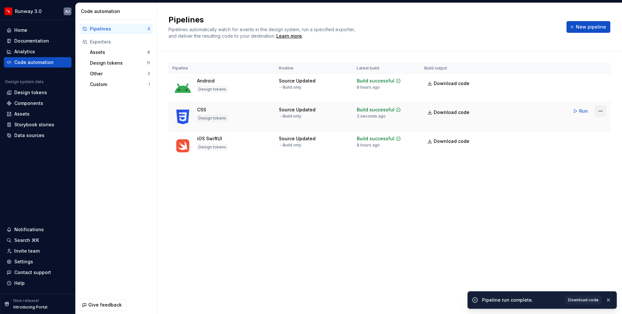
click at [599, 113] on html "Runway 3.0 AJ Home Documentation Analytics Code automation Design system data D…" at bounding box center [311, 157] width 622 height 314
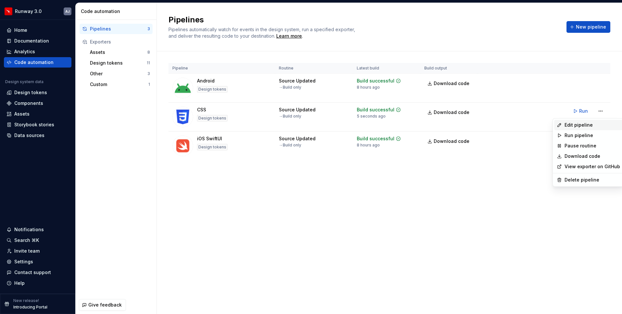
click at [581, 129] on div "Edit pipeline" at bounding box center [588, 125] width 68 height 10
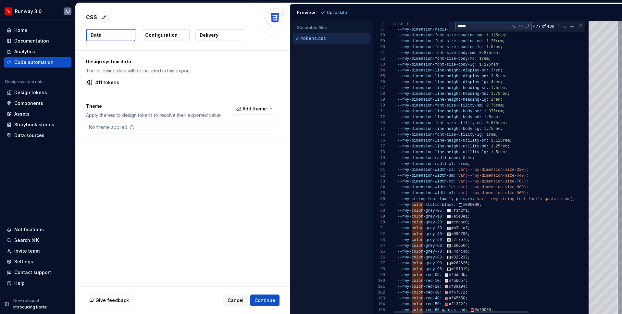
type textarea "**********"
type textarea "*"
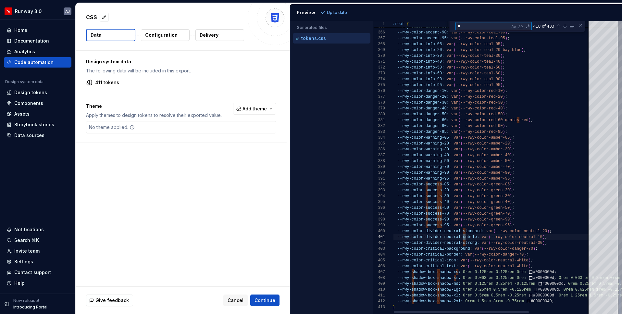
type textarea "**********"
type textarea "**"
type textarea "**********"
type textarea "***"
type textarea "**********"
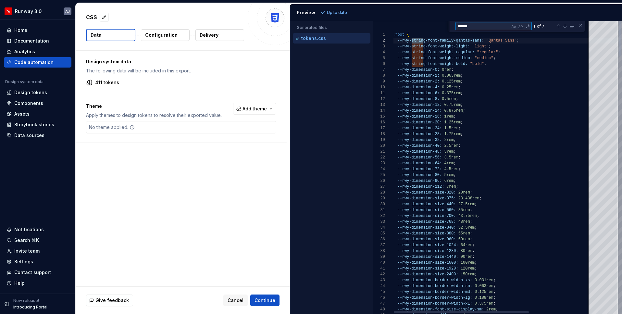
scroll to position [58, 33]
type textarea "******"
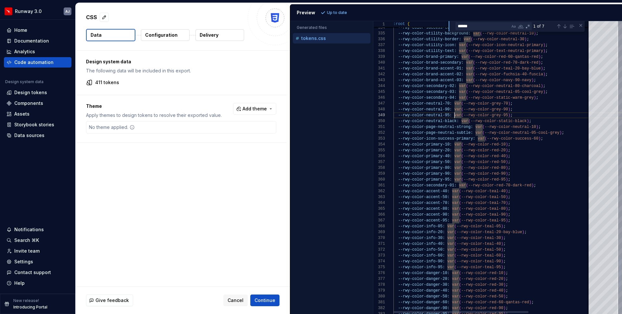
type textarea "**********"
